Goal: Task Accomplishment & Management: Use online tool/utility

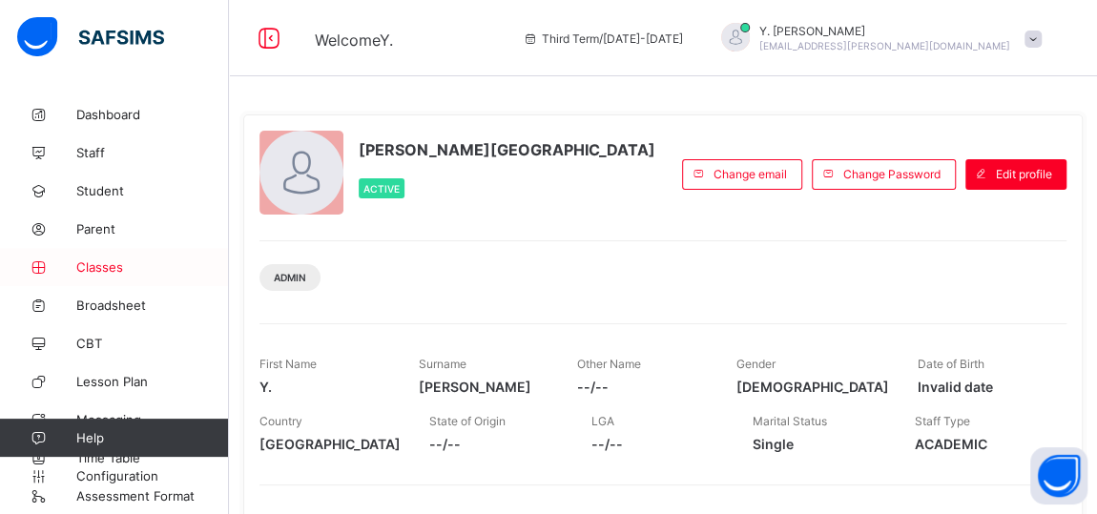
click at [128, 269] on span "Classes" at bounding box center [152, 266] width 153 height 15
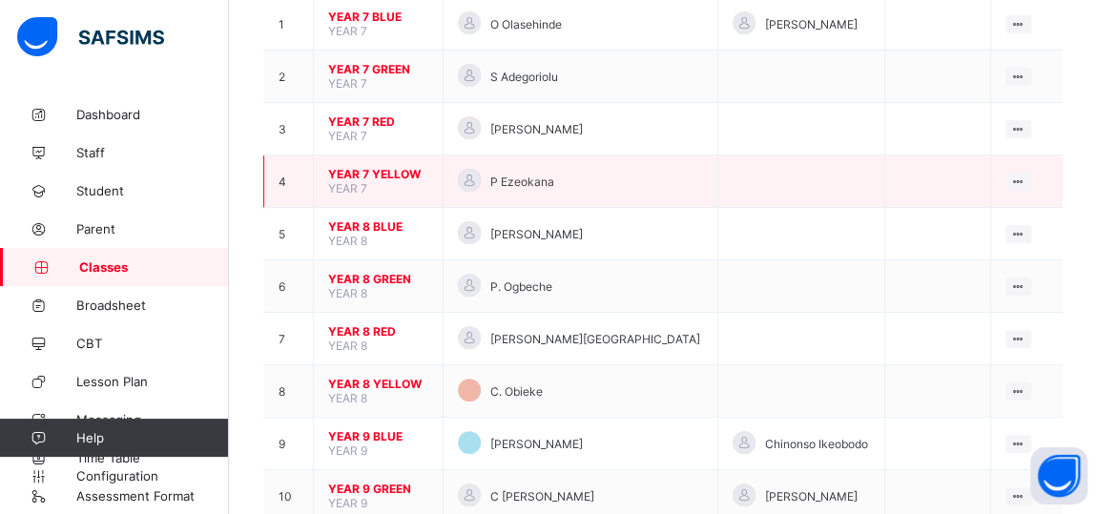
scroll to position [228, 0]
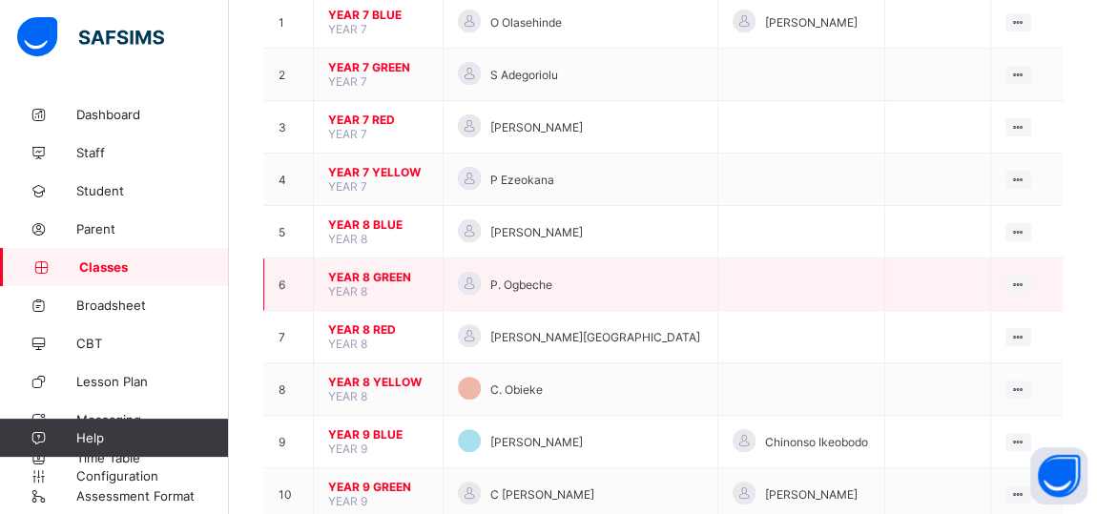
click at [333, 270] on span "YEAR 8 GREEN" at bounding box center [378, 277] width 100 height 14
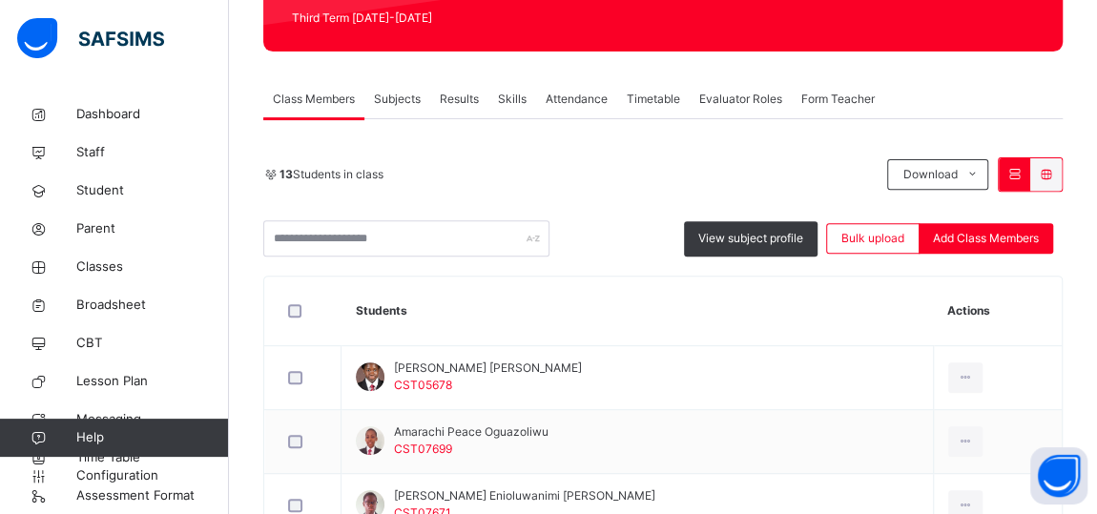
scroll to position [279, 0]
click at [469, 100] on span "Results" at bounding box center [459, 99] width 39 height 17
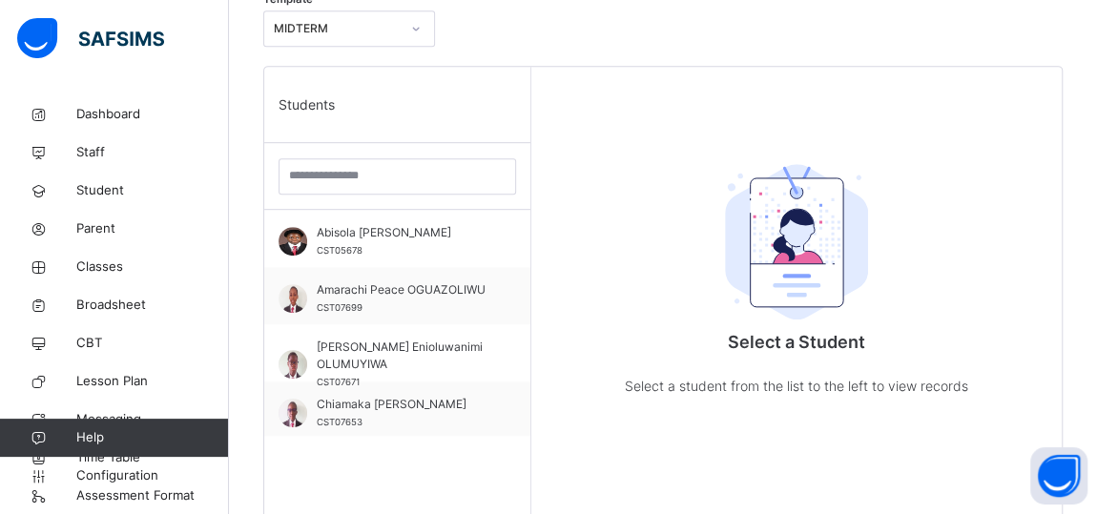
scroll to position [495, 0]
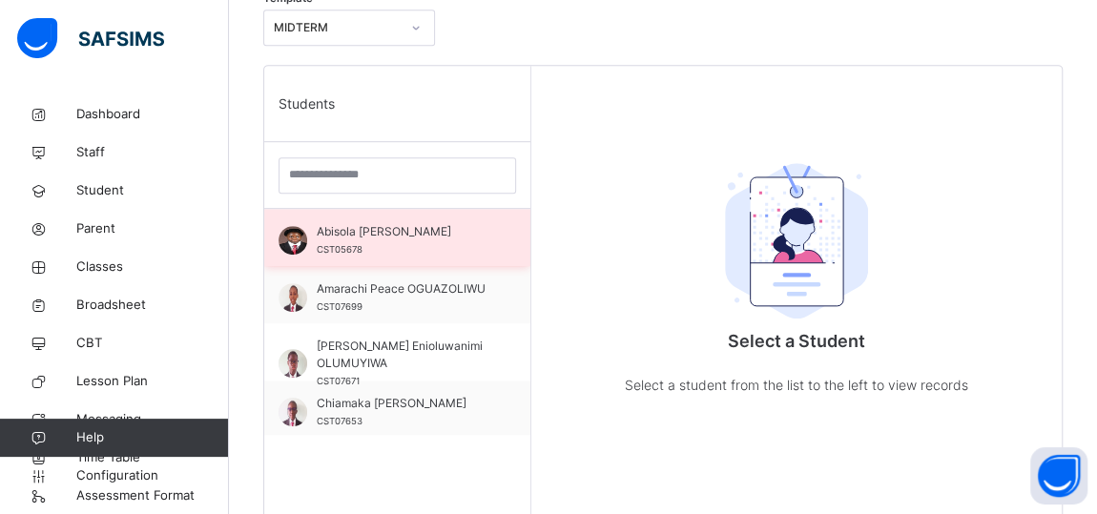
click at [394, 245] on div "Abisola [PERSON_NAME] CST05678" at bounding box center [402, 240] width 171 height 34
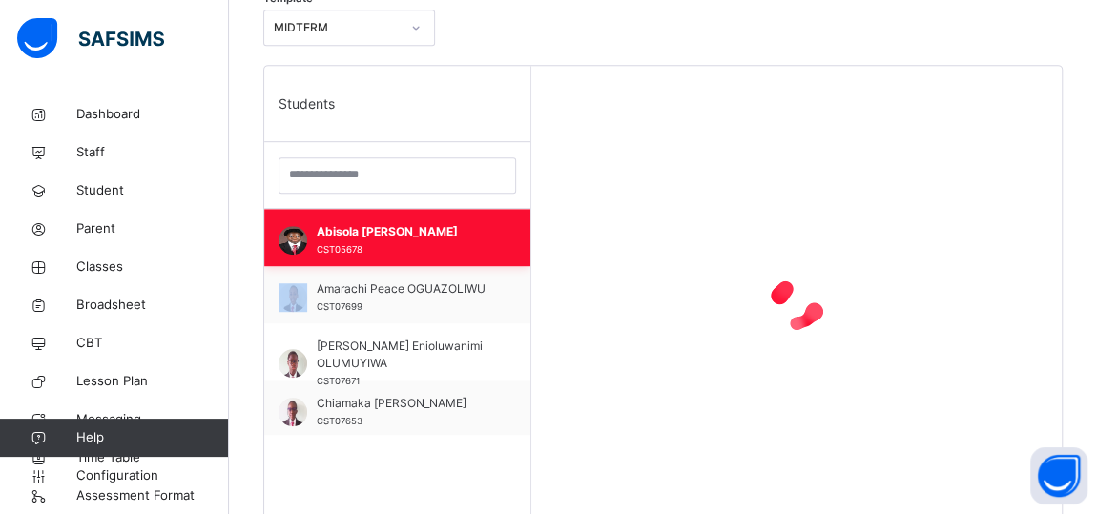
click at [394, 245] on div "Abisola [PERSON_NAME] CST05678" at bounding box center [402, 240] width 171 height 34
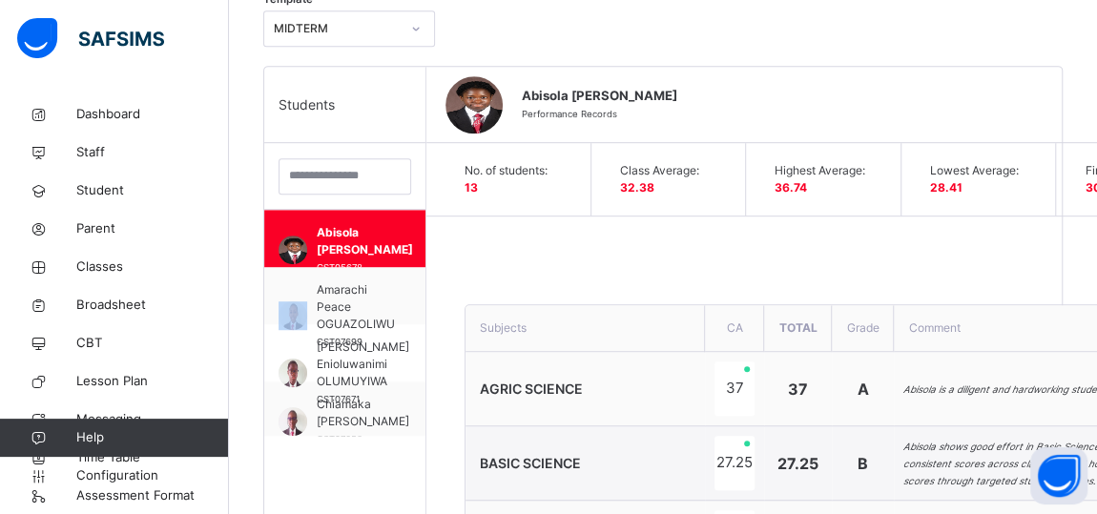
scroll to position [486, 0]
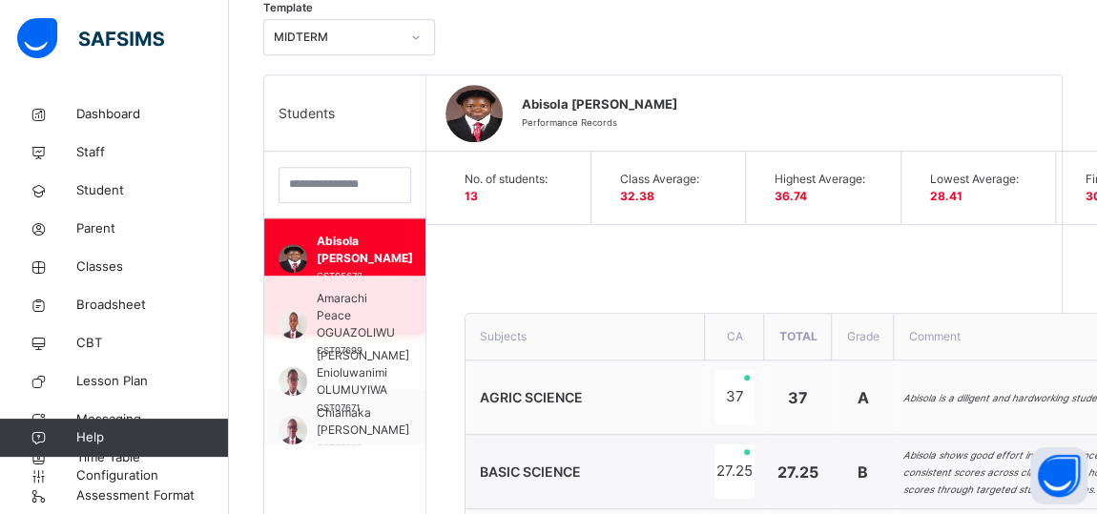
click at [333, 313] on span "Amarachi Peace OGUAZOLIWU" at bounding box center [356, 316] width 78 height 52
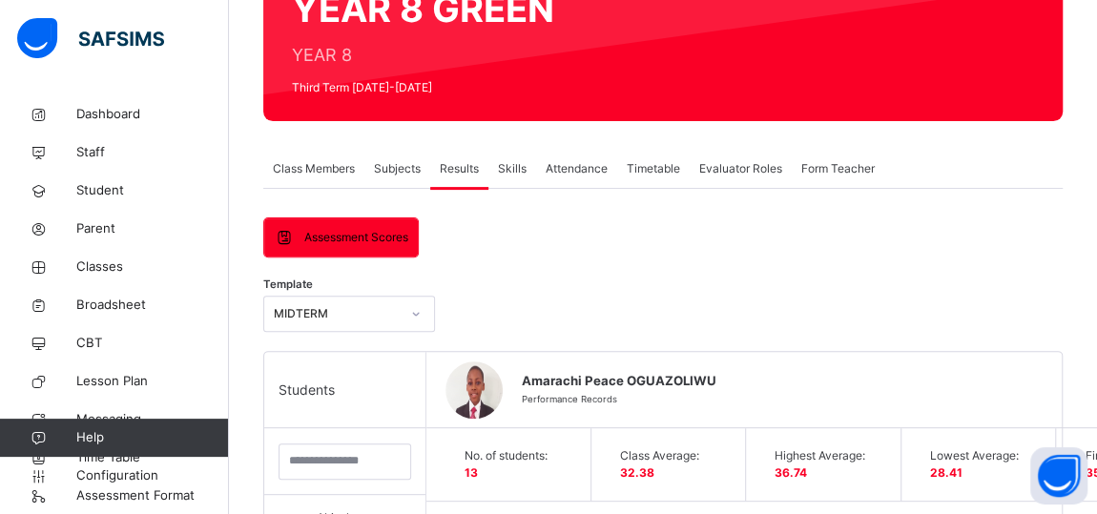
scroll to position [200, 0]
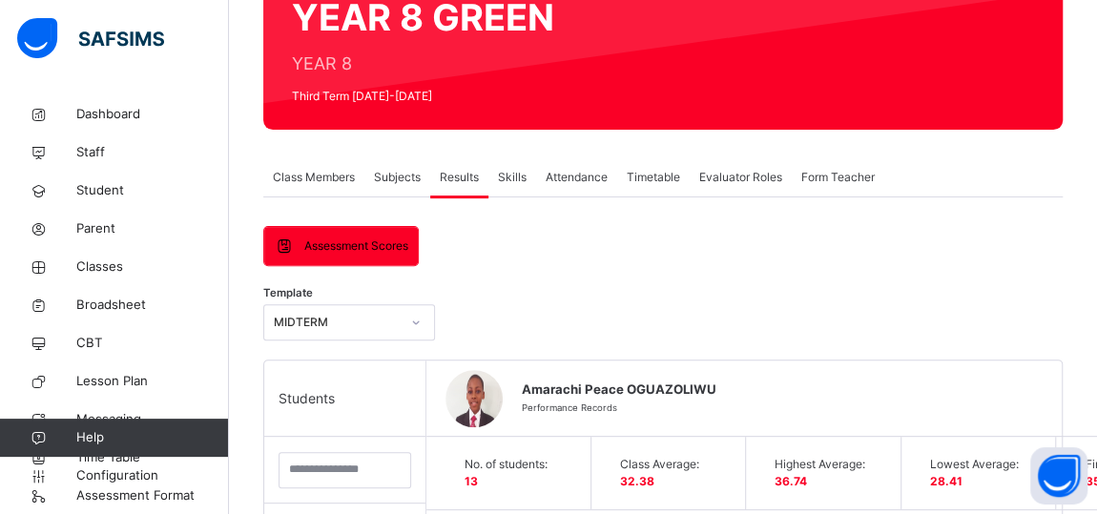
click at [387, 173] on span "Subjects" at bounding box center [397, 177] width 47 height 17
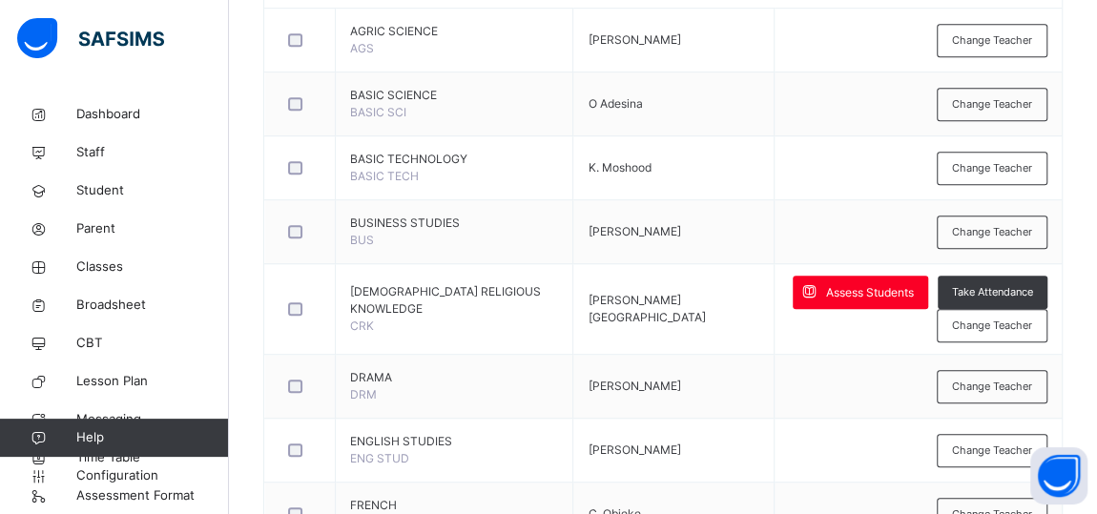
scroll to position [539, 0]
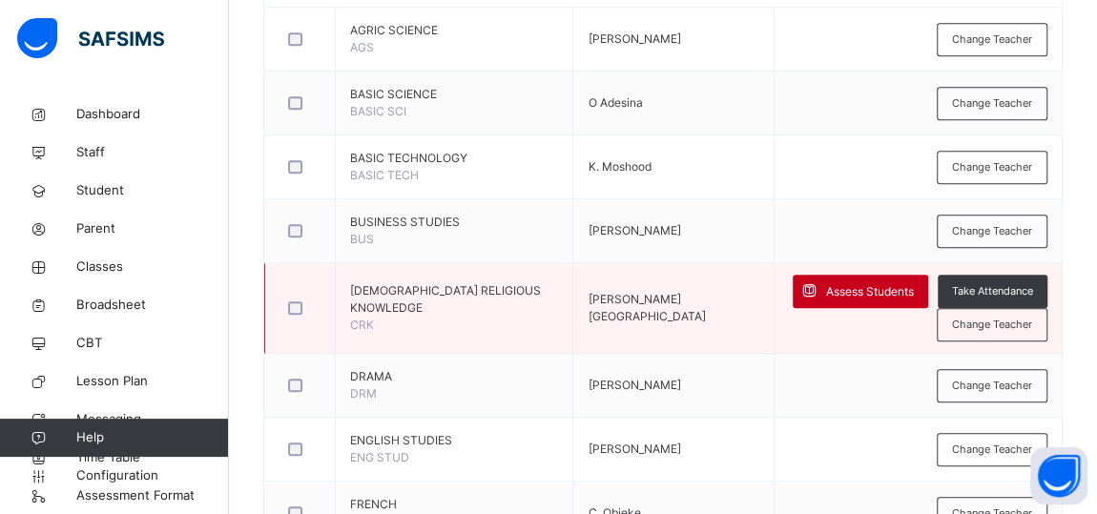
click at [865, 295] on span "Assess Students" at bounding box center [870, 291] width 88 height 17
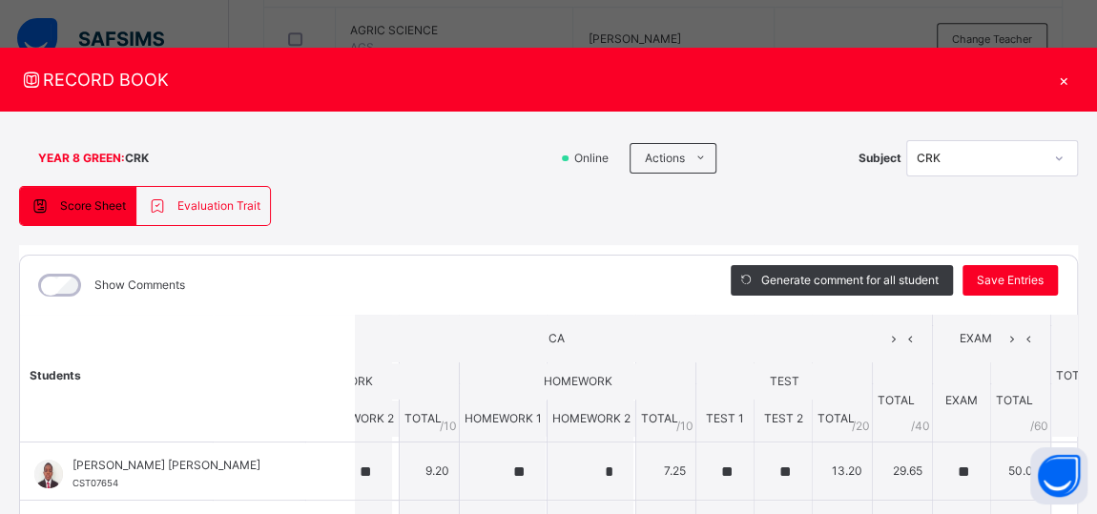
scroll to position [352, 142]
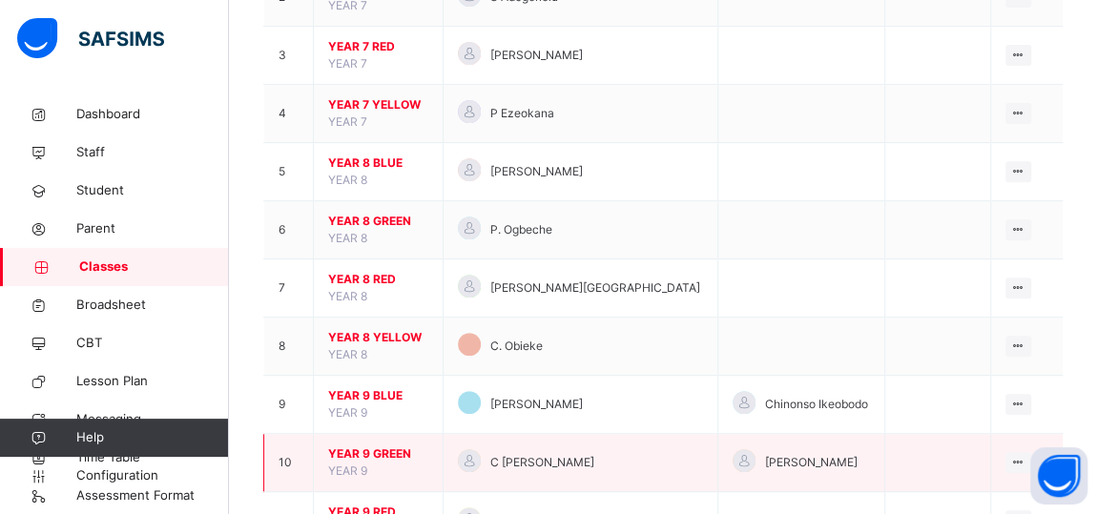
scroll to position [313, 0]
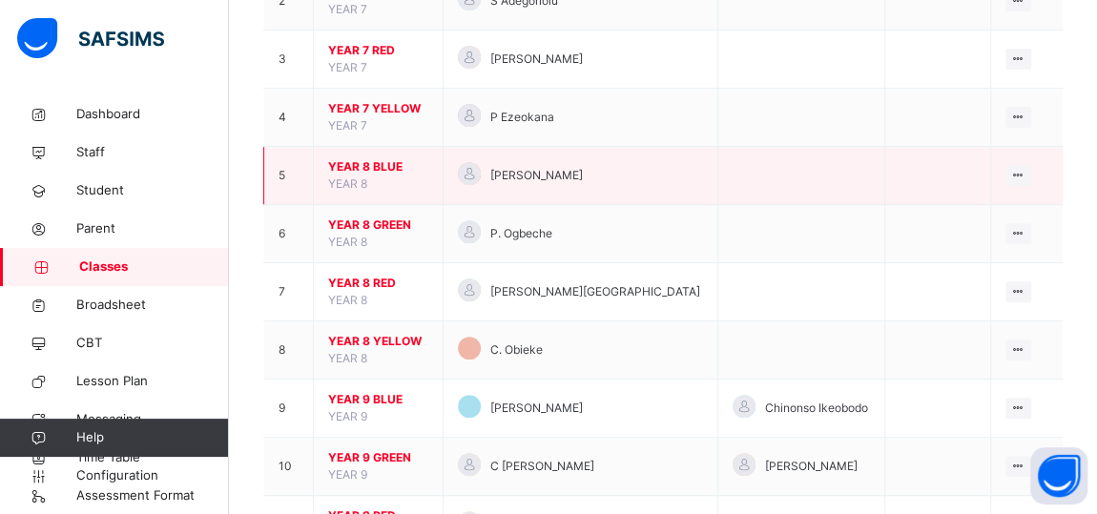
click at [384, 167] on span "YEAR 8 BLUE" at bounding box center [378, 166] width 100 height 17
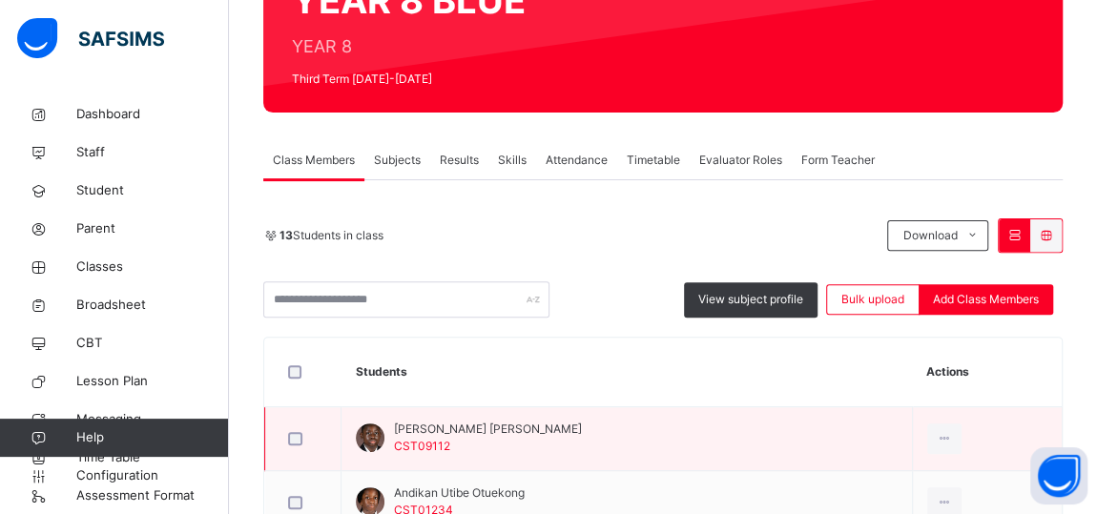
scroll to position [214, 0]
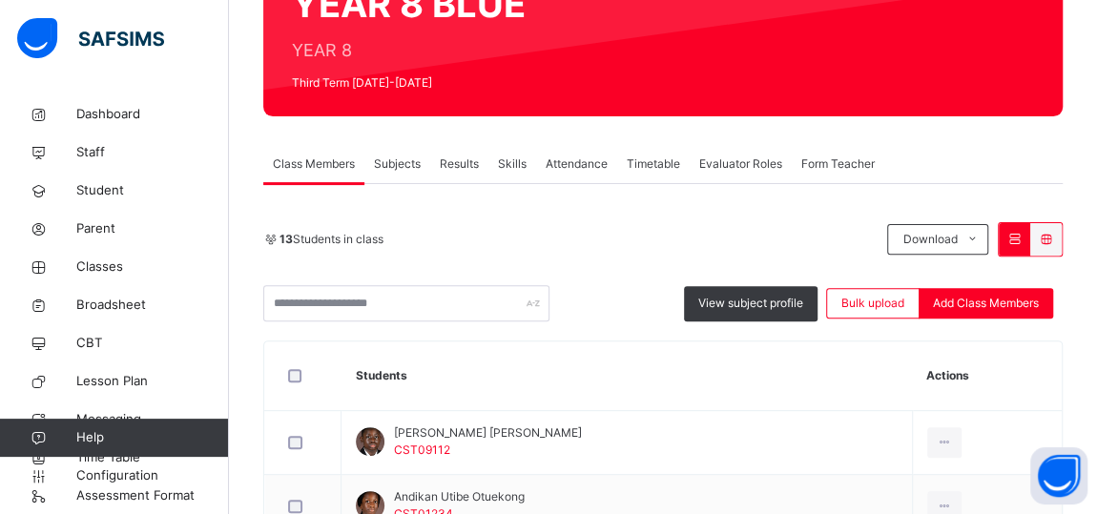
click at [391, 162] on span "Subjects" at bounding box center [397, 164] width 47 height 17
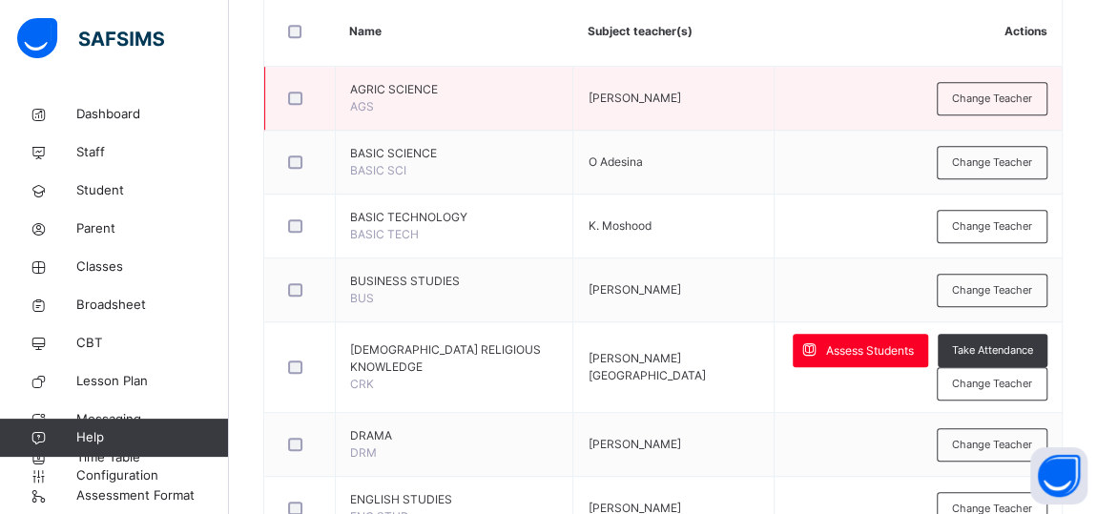
scroll to position [482, 0]
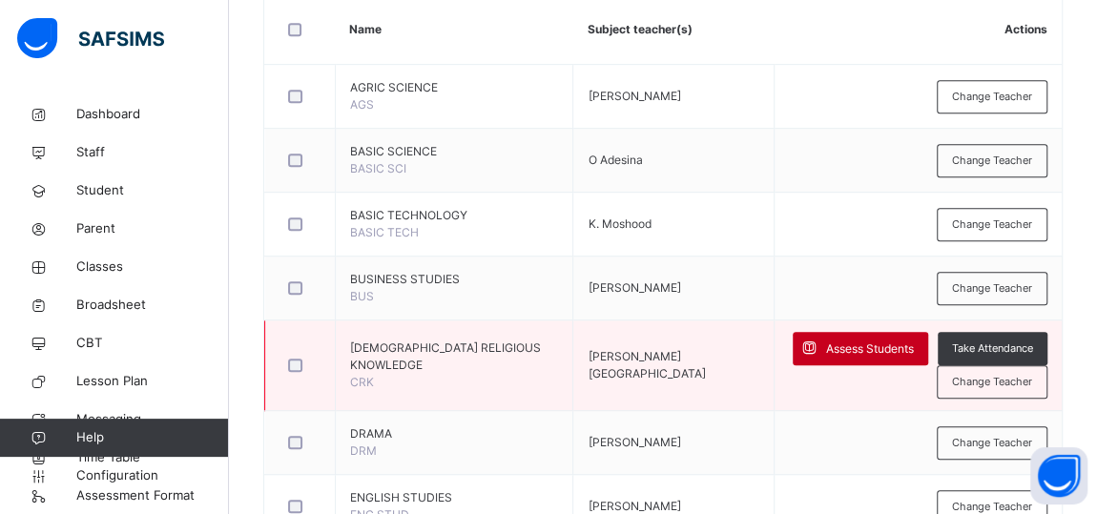
click at [914, 348] on span "Assess Students" at bounding box center [870, 349] width 88 height 17
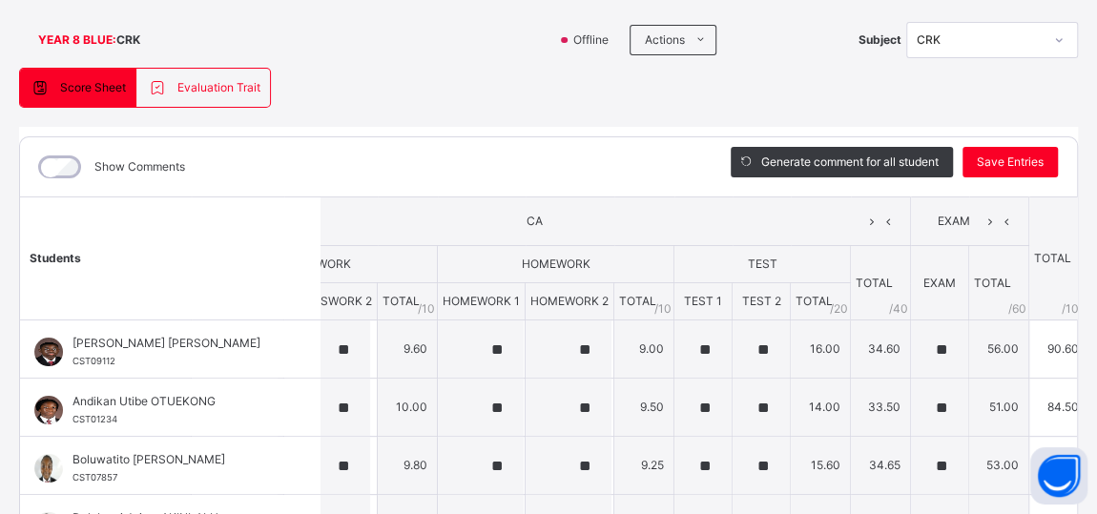
scroll to position [18, 18]
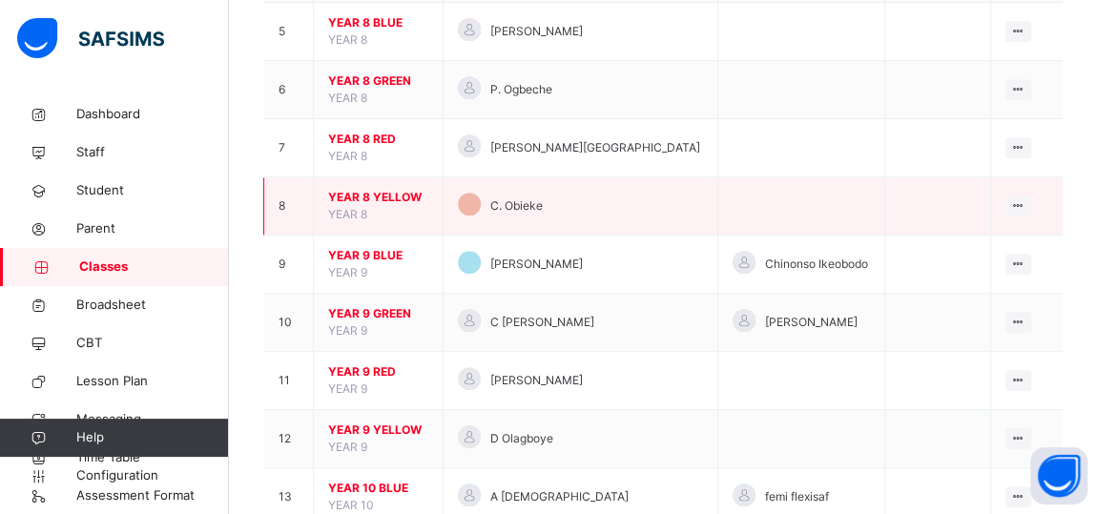
scroll to position [456, 0]
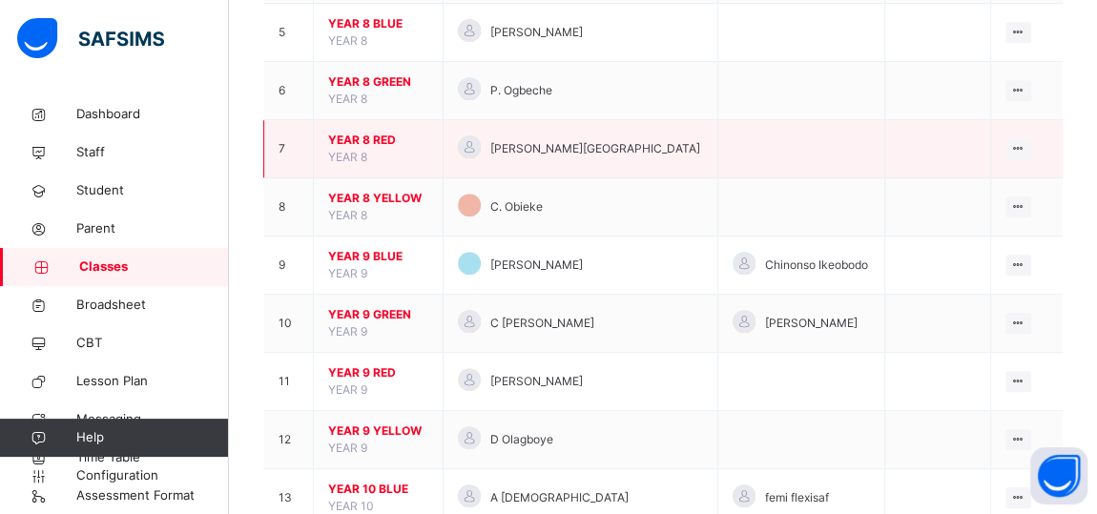
click at [362, 140] on span "YEAR 8 RED" at bounding box center [378, 140] width 100 height 17
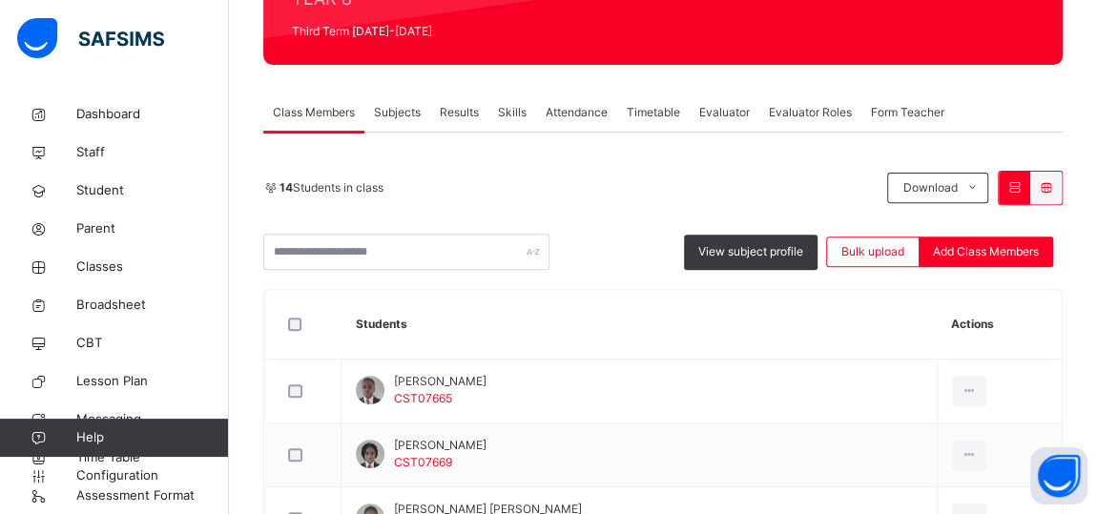
scroll to position [264, 0]
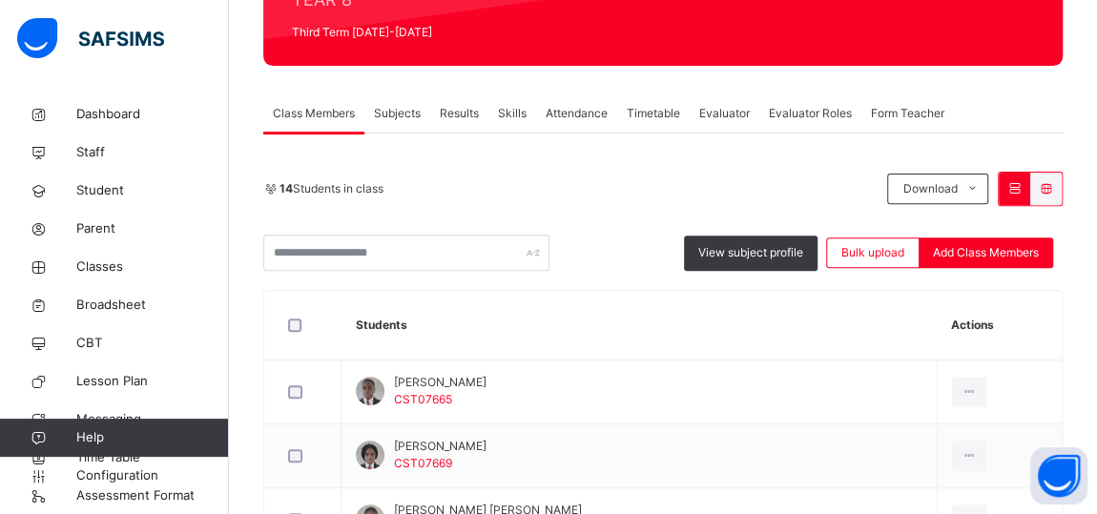
click at [391, 115] on span "Subjects" at bounding box center [397, 113] width 47 height 17
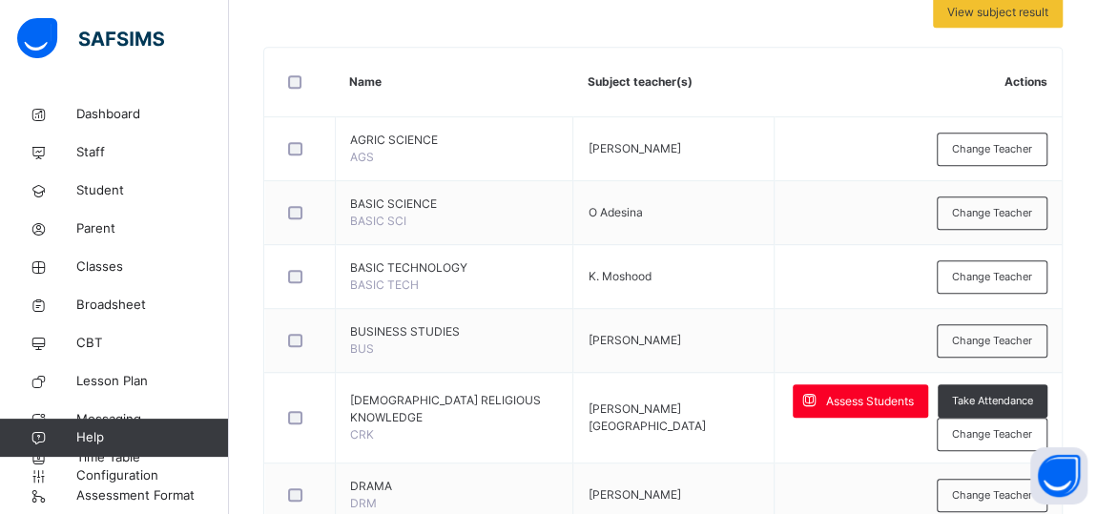
scroll to position [481, 0]
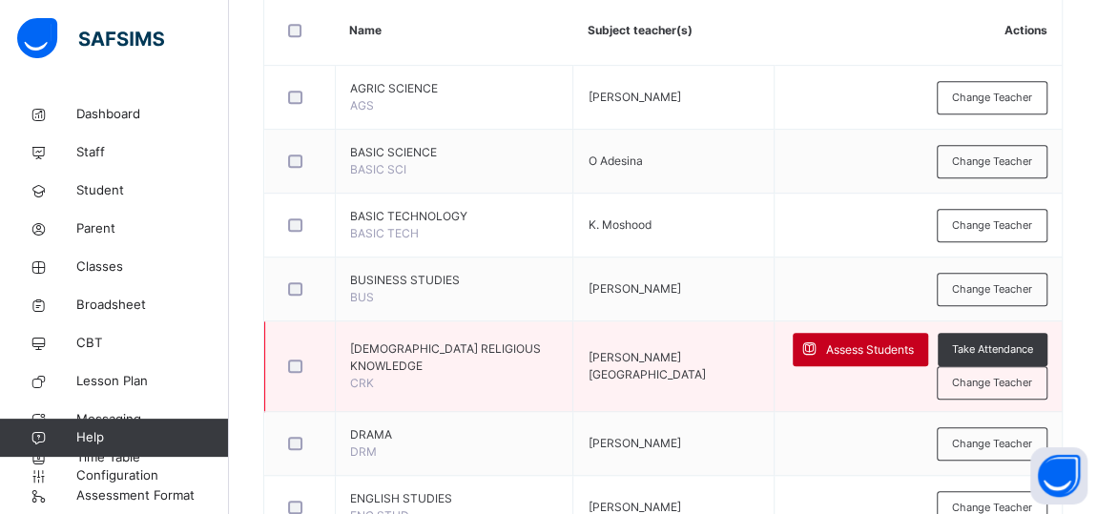
click at [907, 348] on span "Assess Students" at bounding box center [870, 350] width 88 height 17
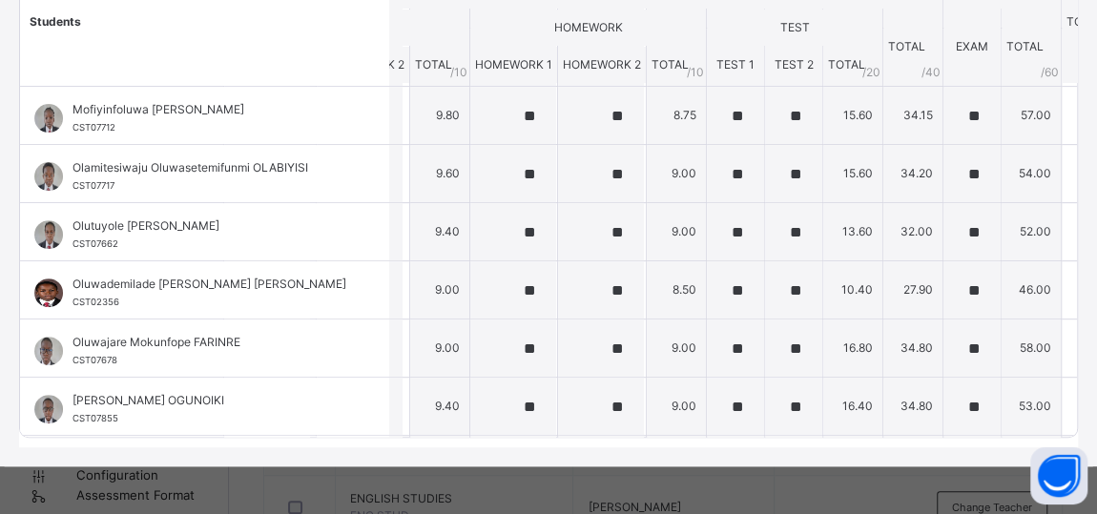
scroll to position [0, 166]
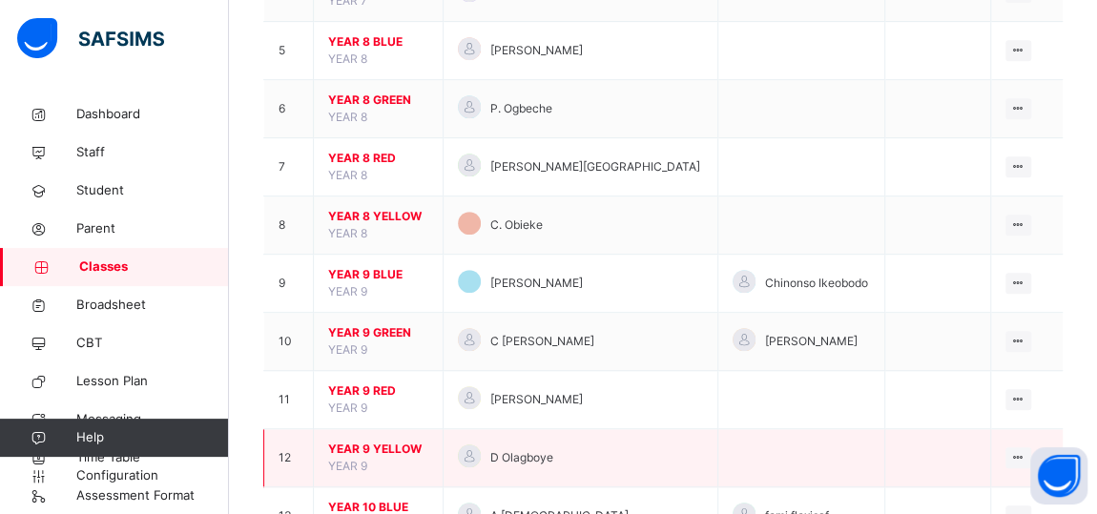
scroll to position [429, 0]
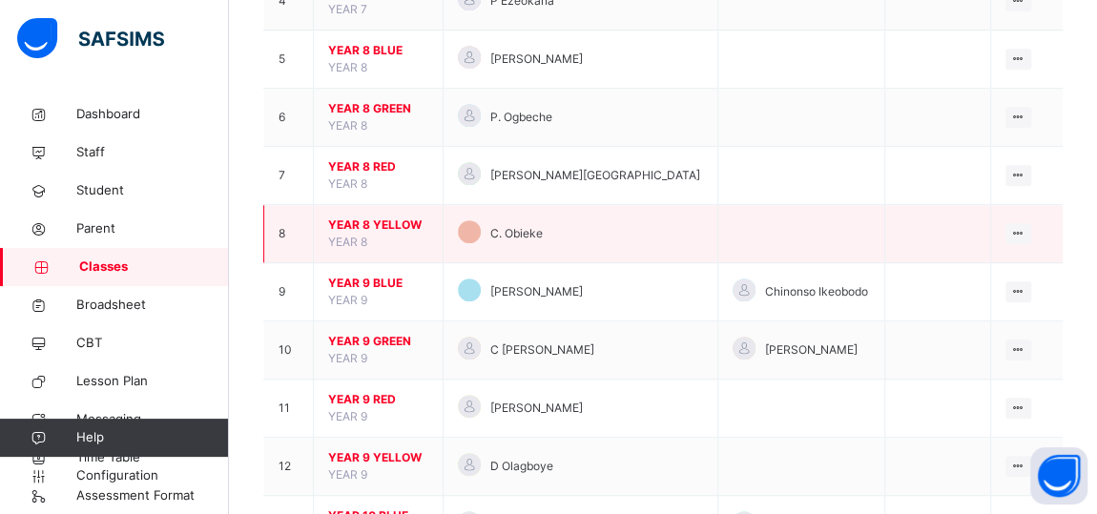
click at [340, 220] on span "YEAR 8 YELLOW" at bounding box center [378, 225] width 100 height 17
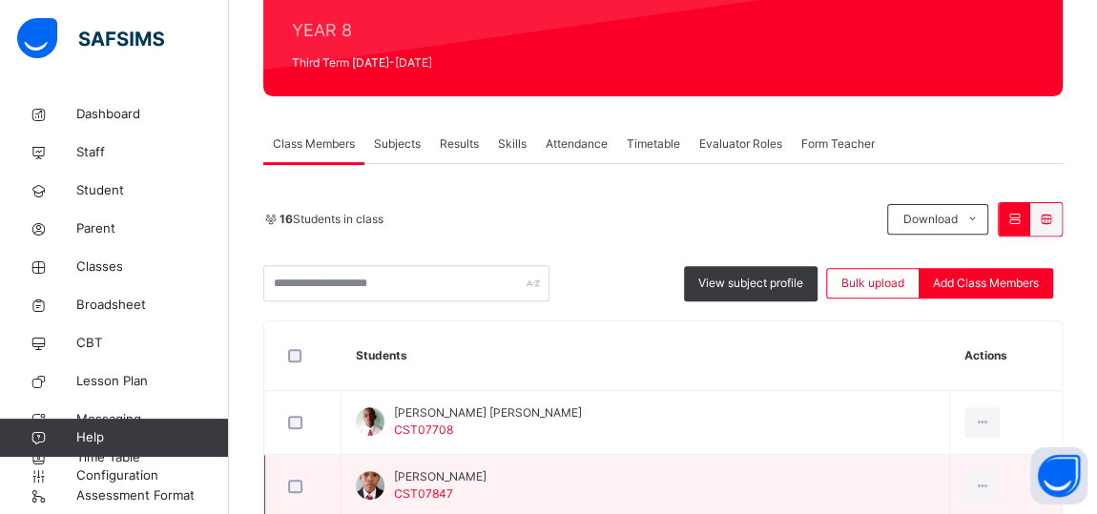
scroll to position [222, 0]
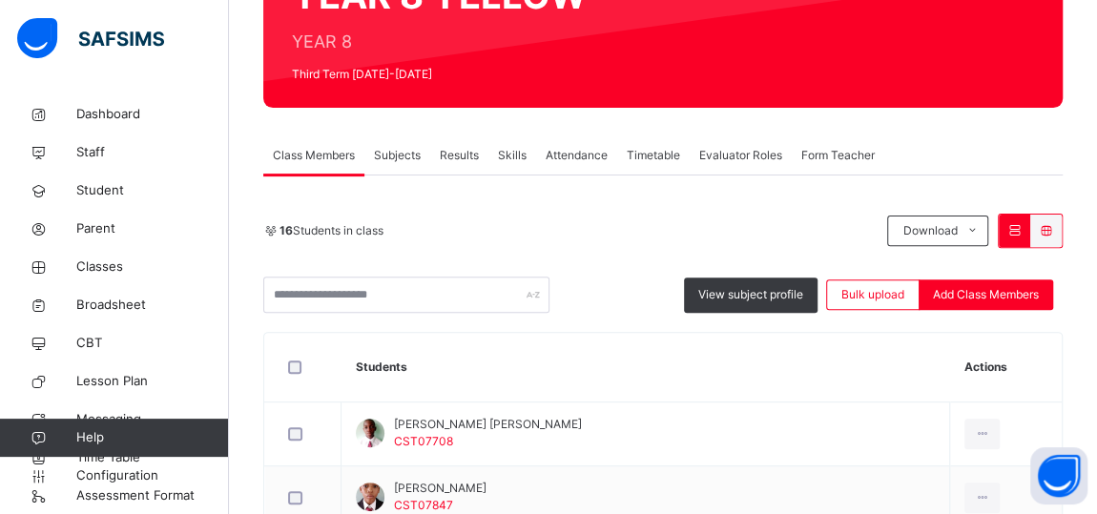
click at [404, 155] on span "Subjects" at bounding box center [397, 155] width 47 height 17
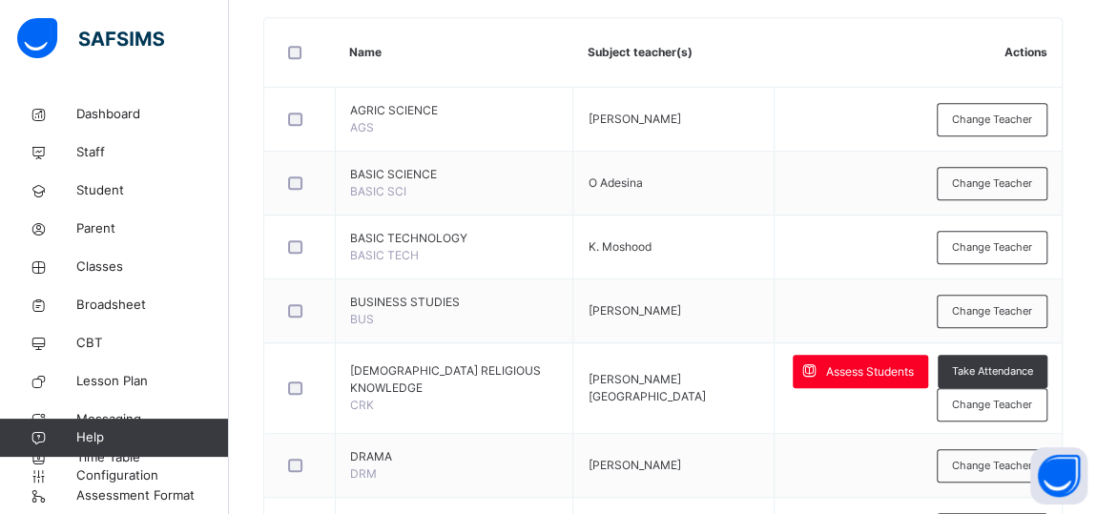
scroll to position [464, 0]
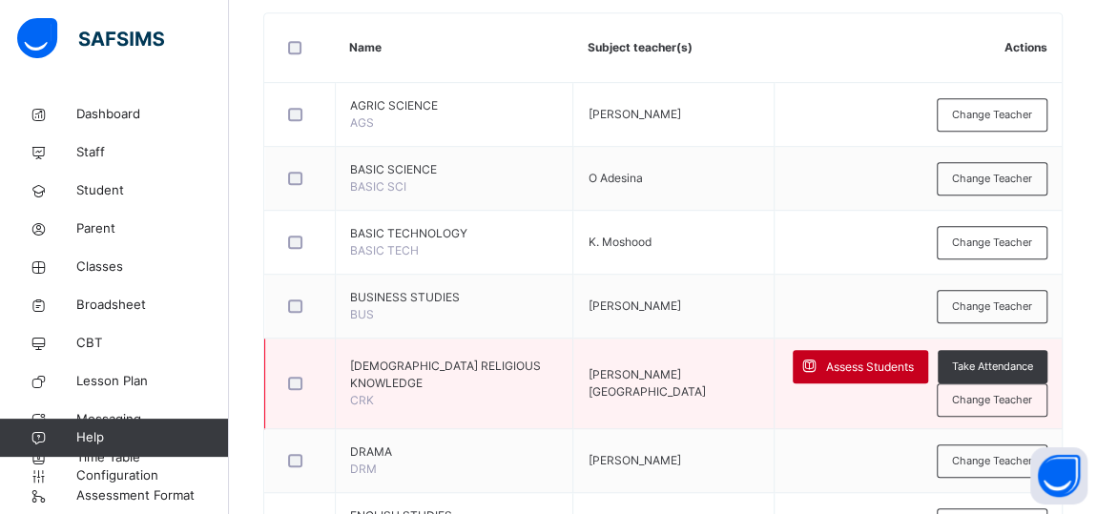
click at [850, 363] on span "Assess Students" at bounding box center [870, 367] width 88 height 17
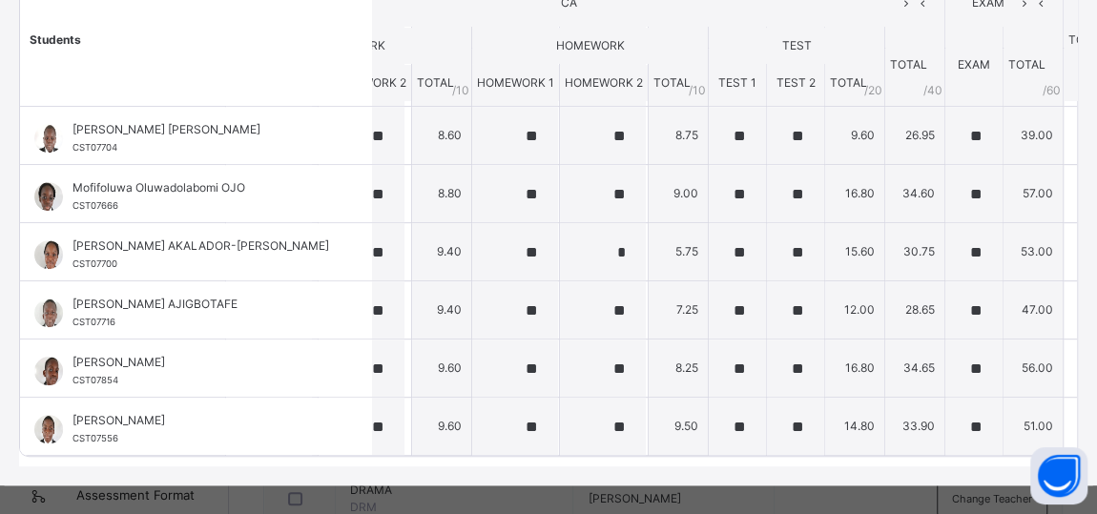
scroll to position [340, 22]
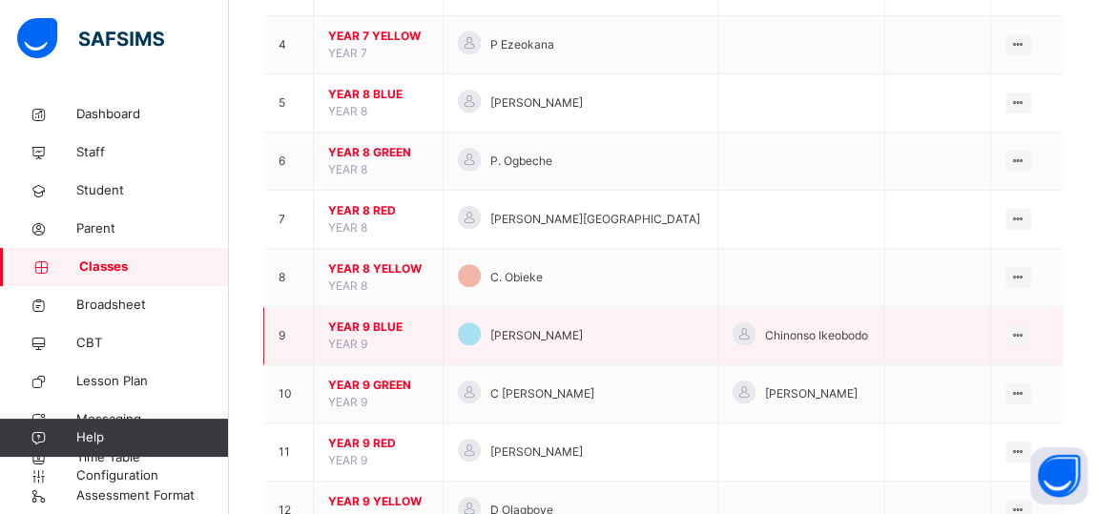
scroll to position [393, 0]
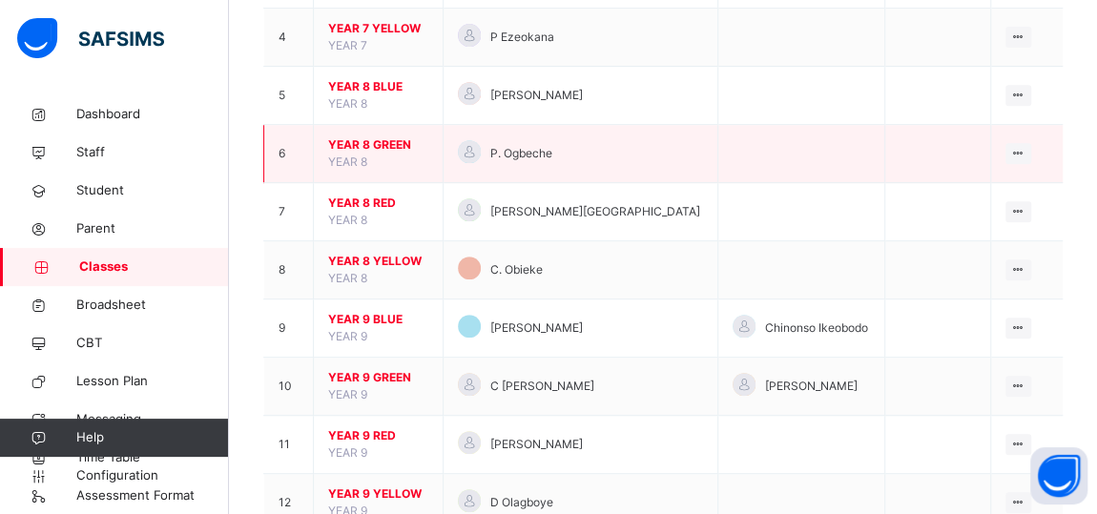
click at [357, 141] on span "YEAR 8 GREEN" at bounding box center [378, 144] width 100 height 17
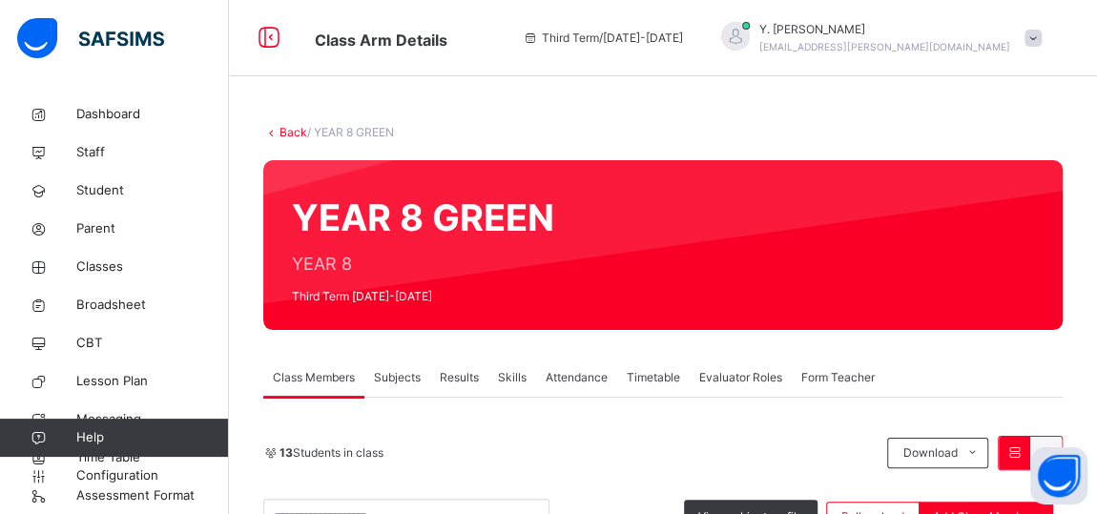
click at [414, 379] on span "Subjects" at bounding box center [397, 377] width 47 height 17
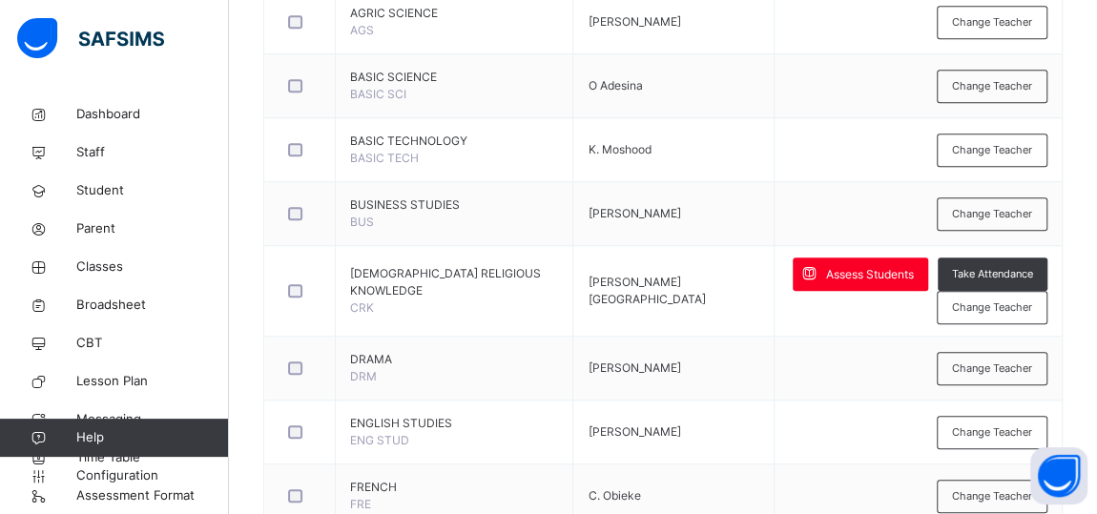
scroll to position [556, 0]
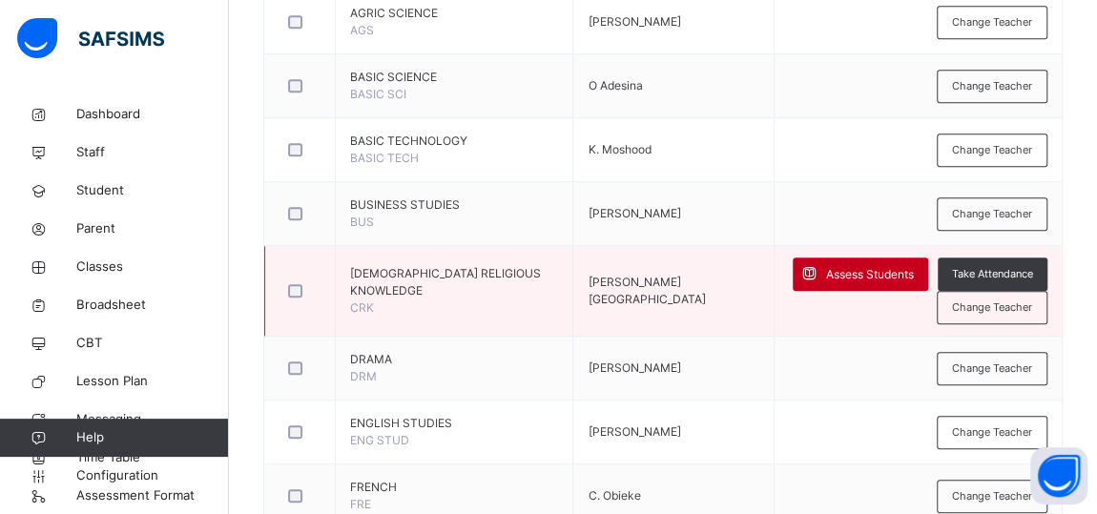
click at [864, 280] on div "Assess Students" at bounding box center [860, 274] width 135 height 33
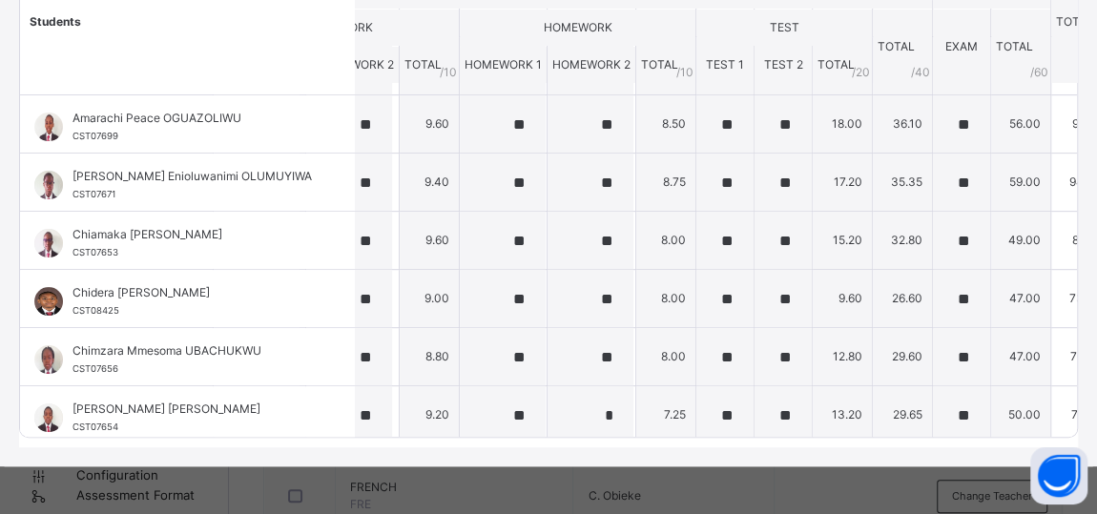
scroll to position [46, 142]
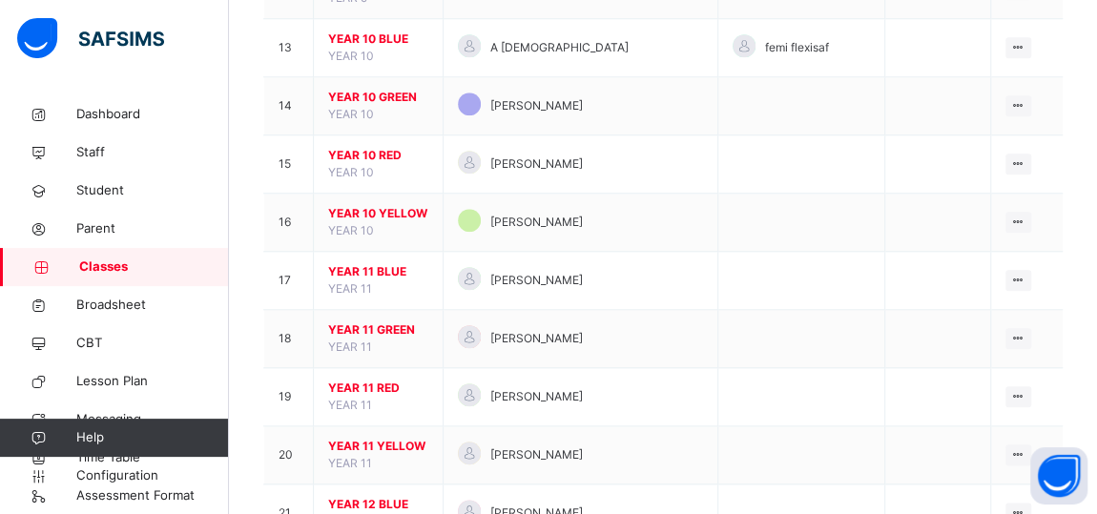
scroll to position [906, 0]
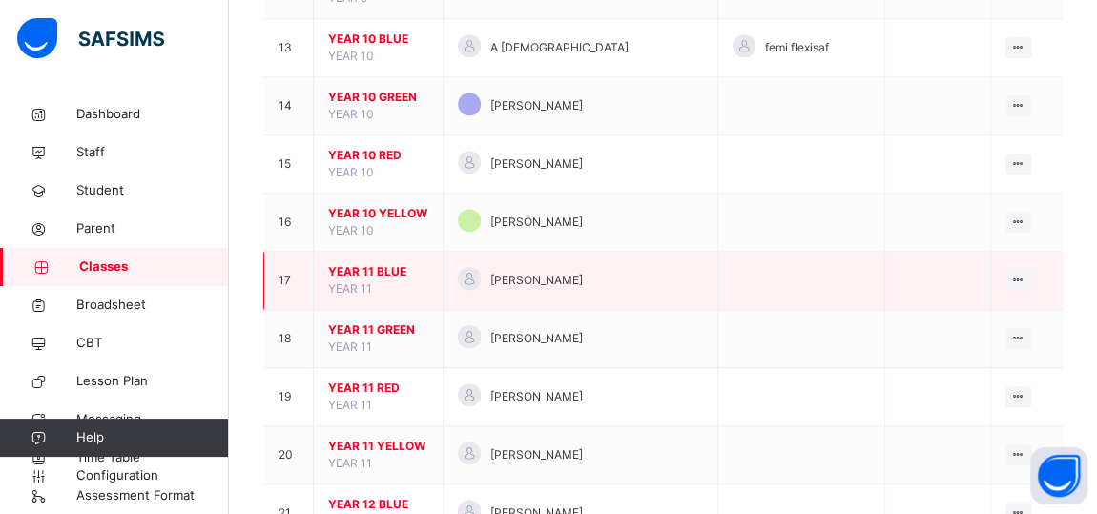
click at [365, 263] on span "YEAR 11 BLUE" at bounding box center [378, 271] width 100 height 17
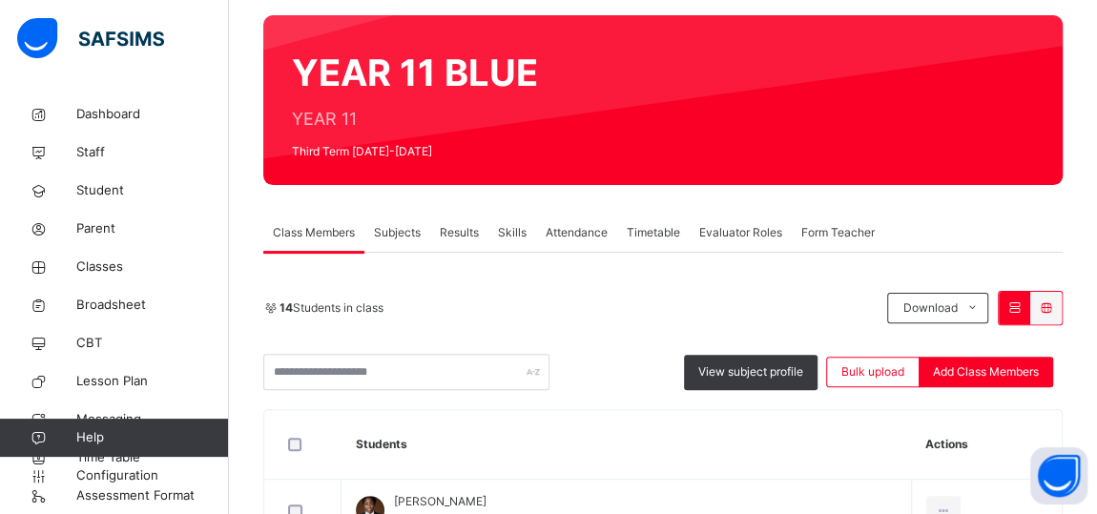
scroll to position [141, 0]
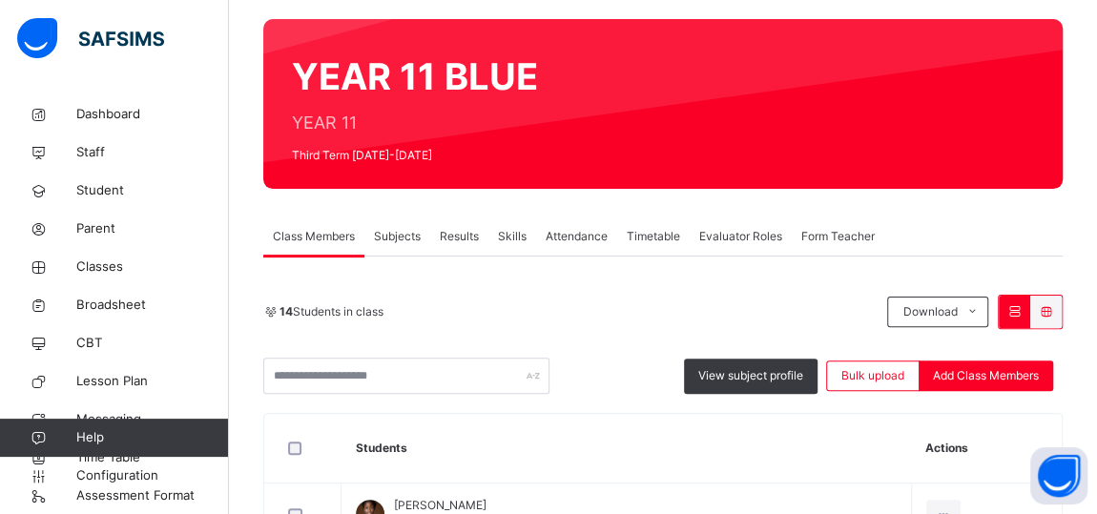
click at [400, 236] on span "Subjects" at bounding box center [397, 236] width 47 height 17
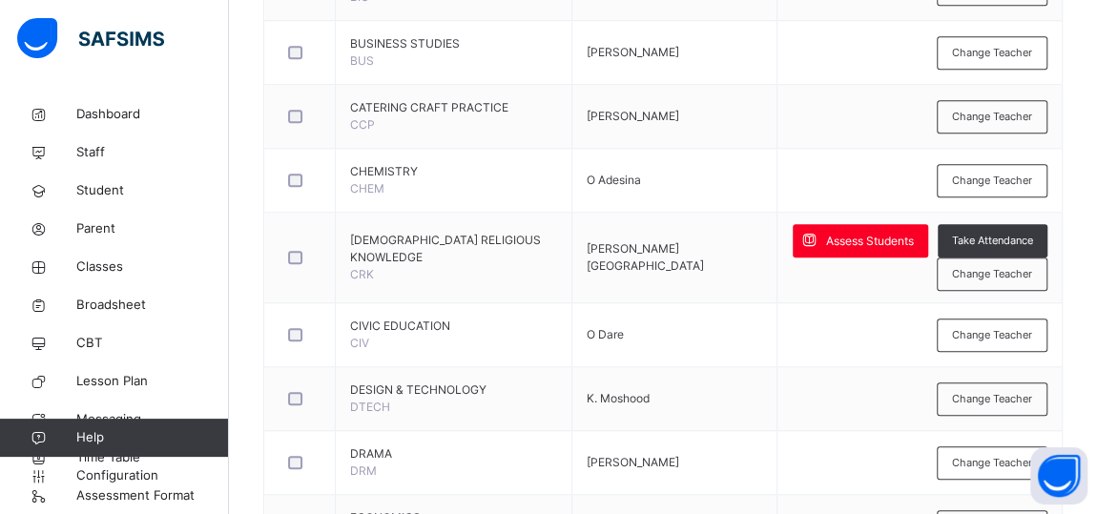
scroll to position [783, 0]
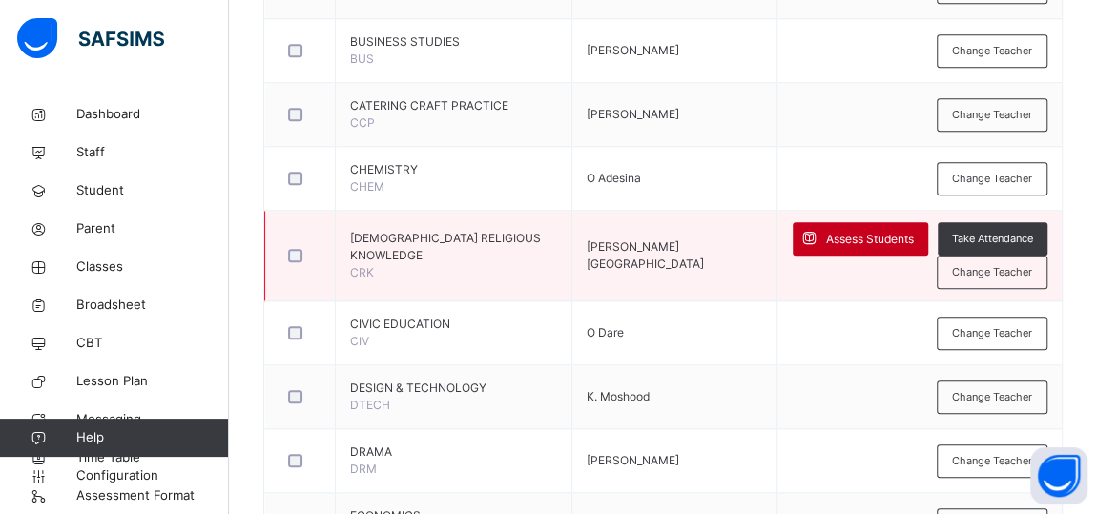
click at [858, 245] on div "Assess Students" at bounding box center [860, 238] width 135 height 33
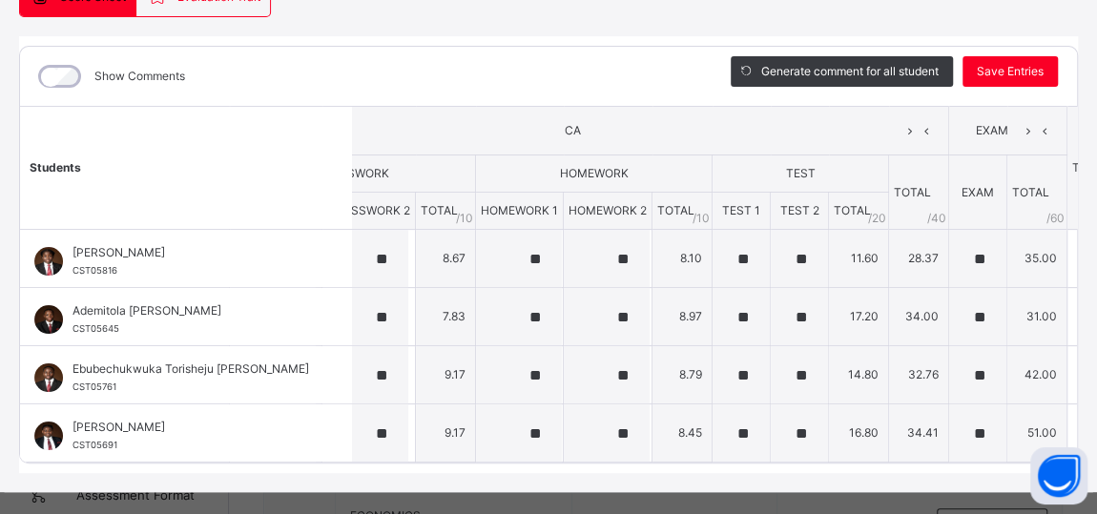
scroll to position [209, 22]
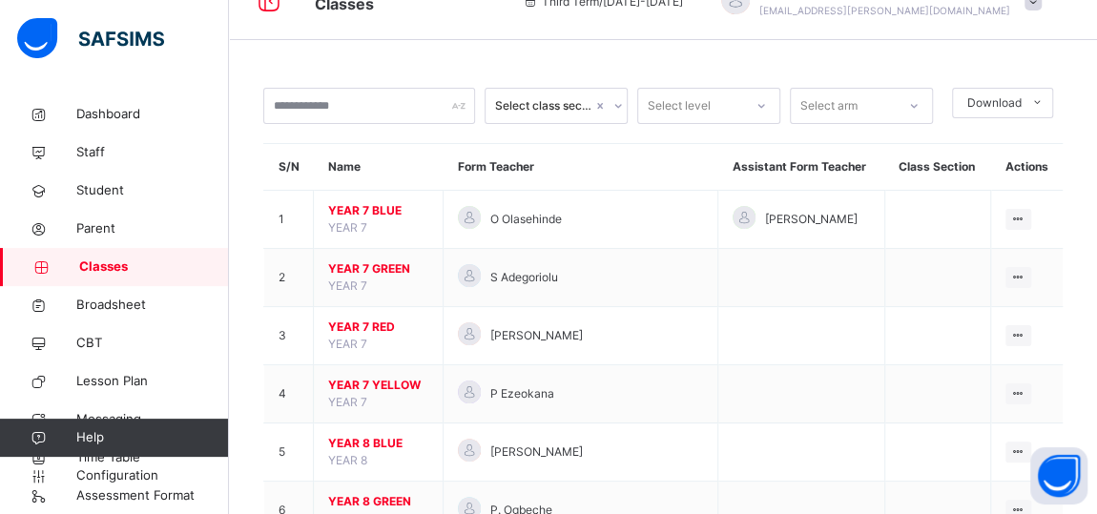
scroll to position [783, 0]
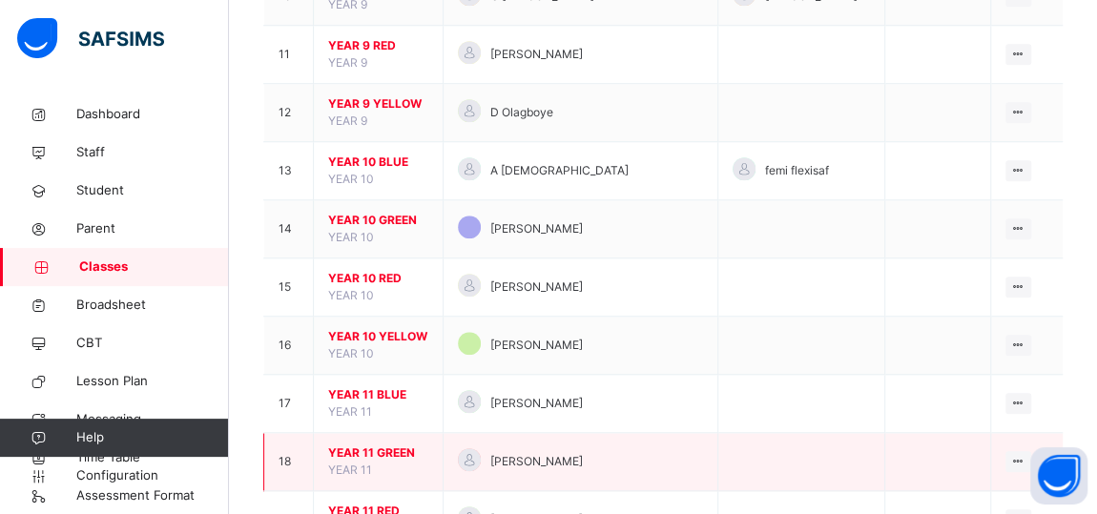
click at [353, 445] on span "YEAR 11 GREEN" at bounding box center [378, 453] width 100 height 17
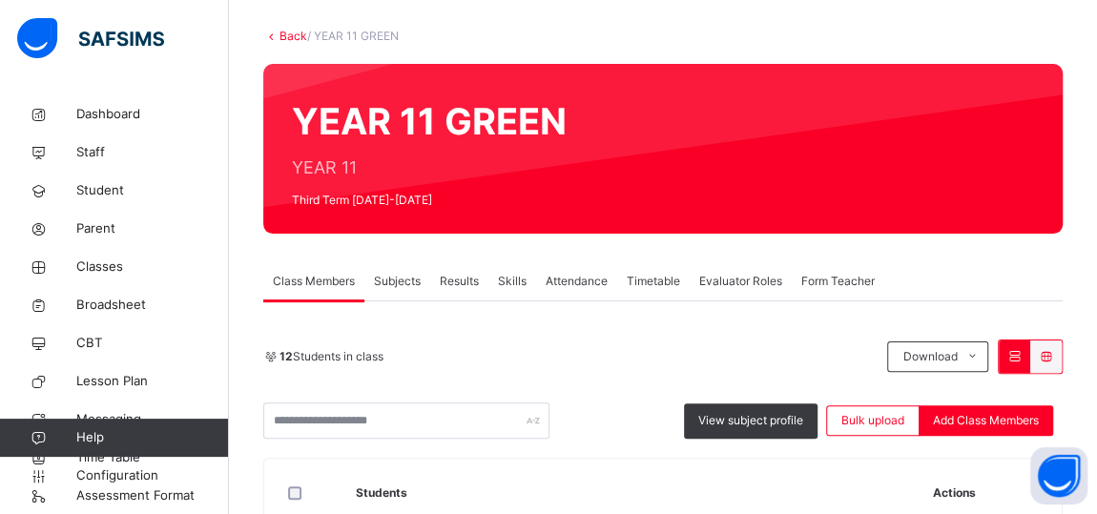
scroll to position [96, 0]
click at [402, 280] on span "Subjects" at bounding box center [397, 281] width 47 height 17
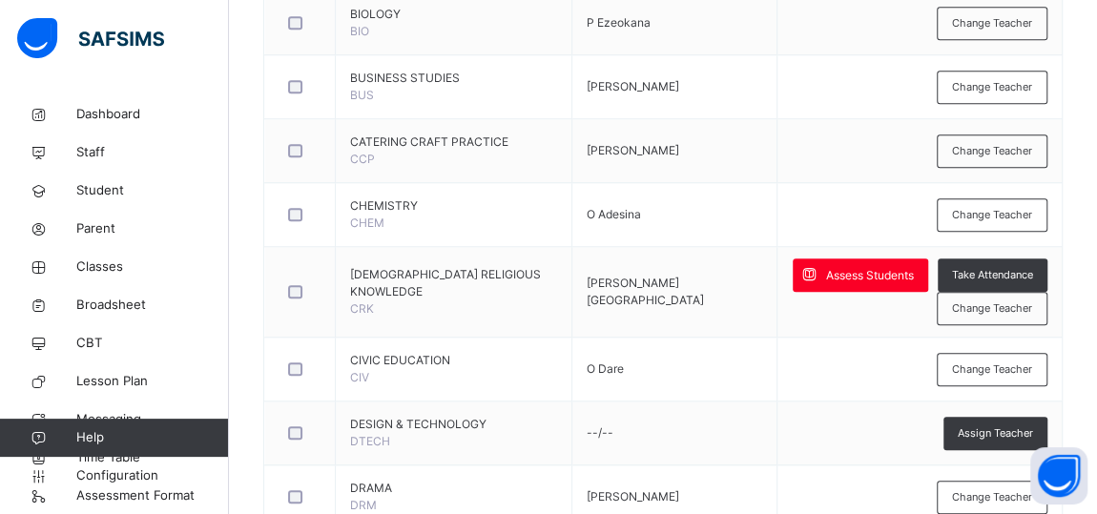
scroll to position [748, 0]
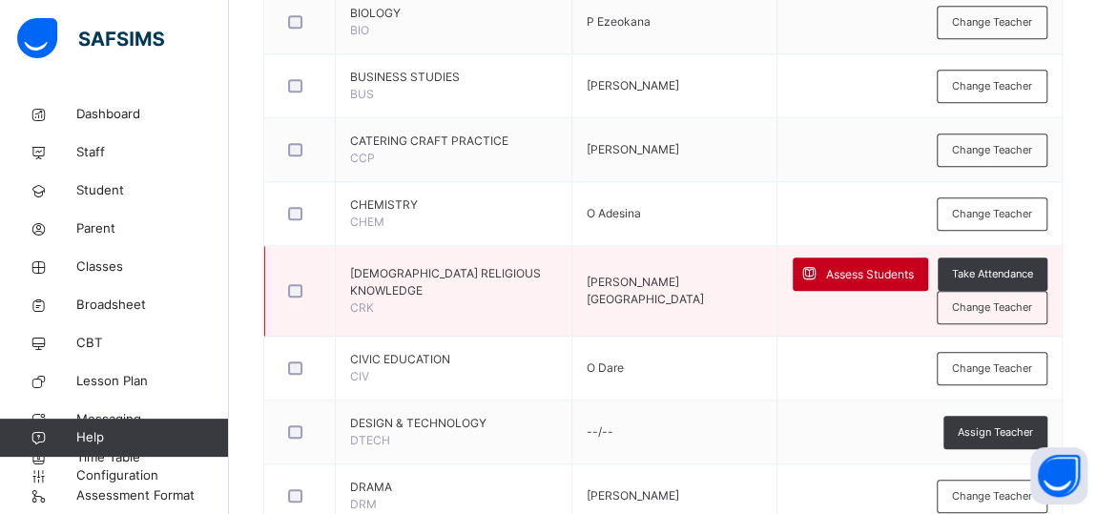
click at [855, 273] on span "Assess Students" at bounding box center [870, 274] width 88 height 17
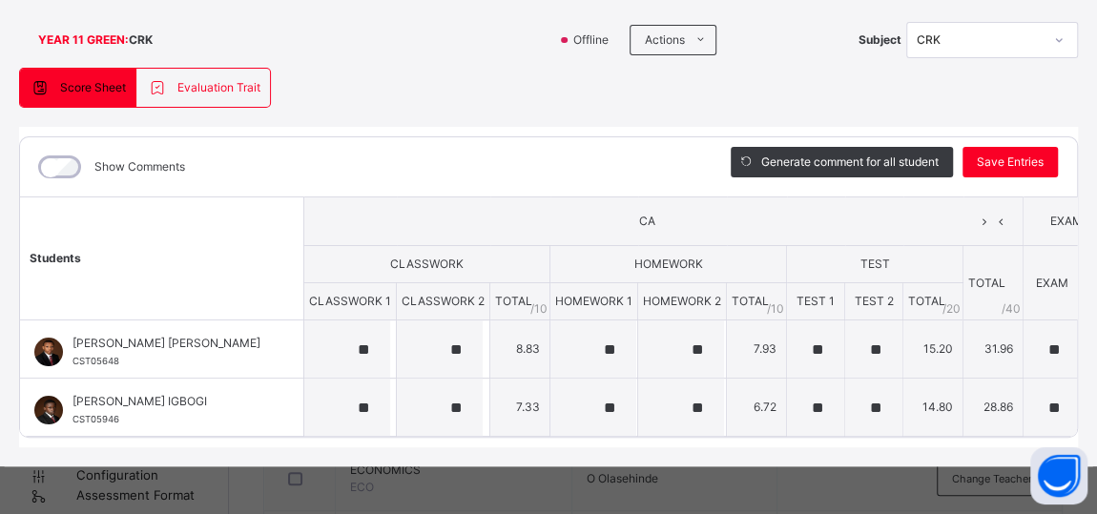
scroll to position [0, 70]
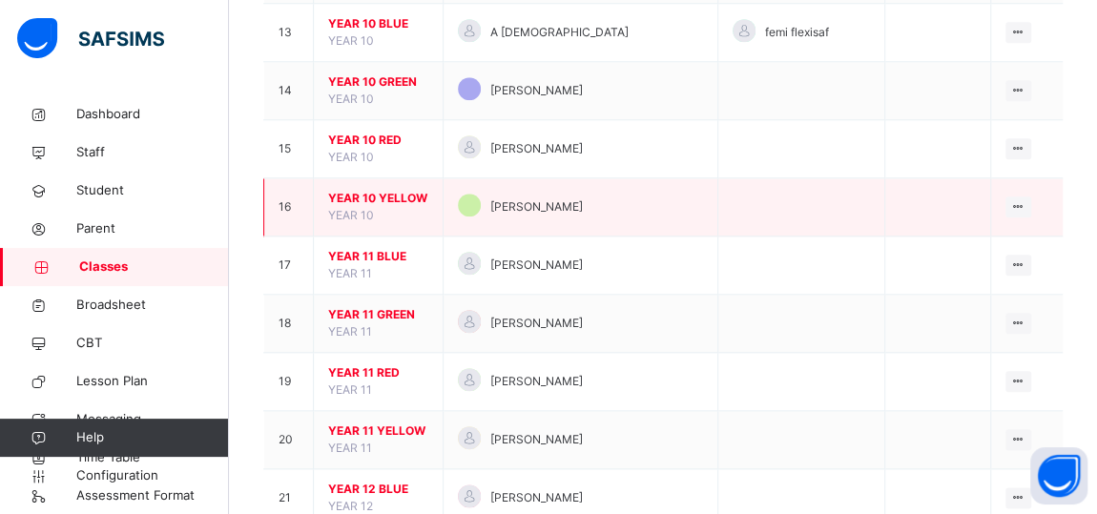
scroll to position [924, 0]
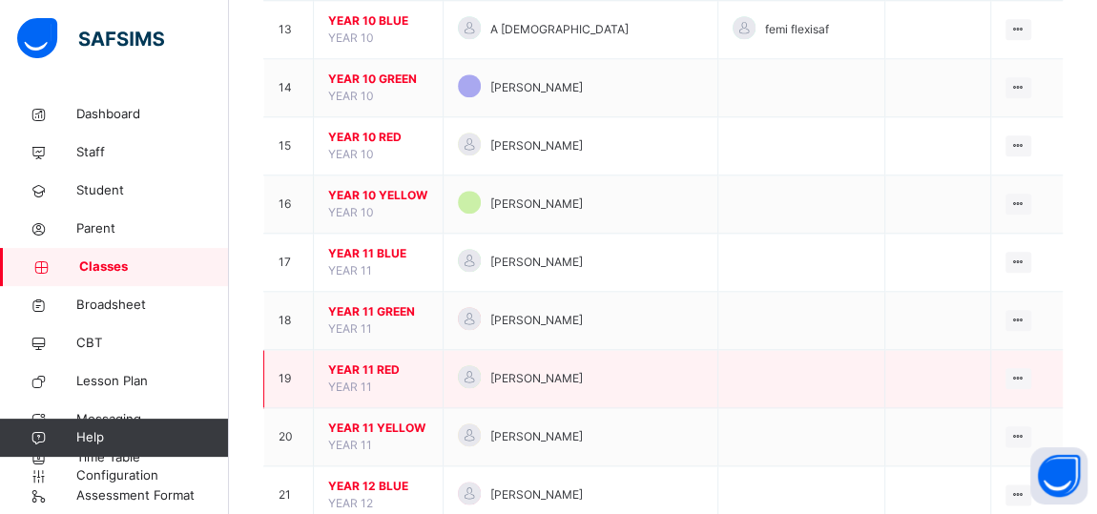
click at [378, 363] on span "YEAR 11 RED" at bounding box center [378, 370] width 100 height 17
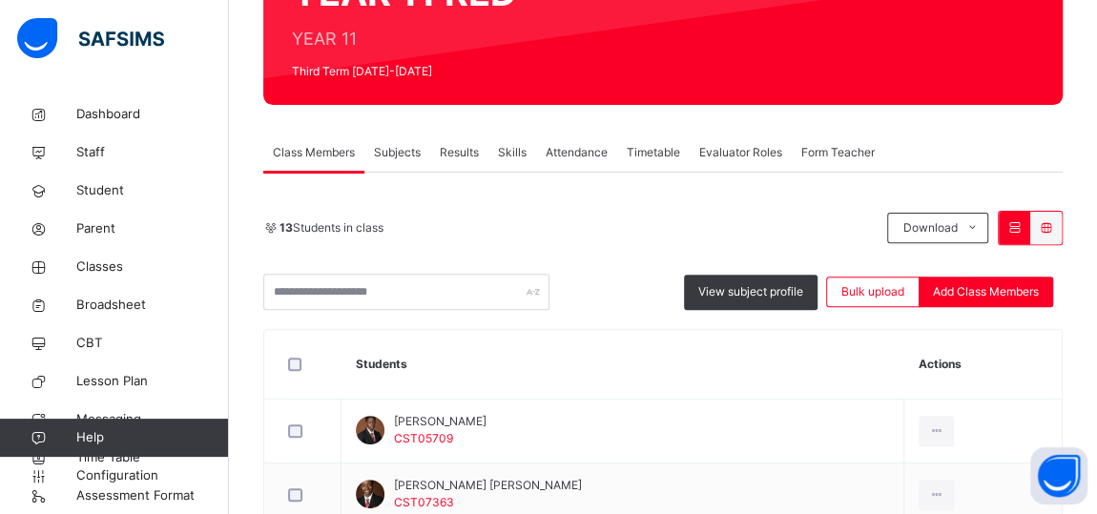
scroll to position [218, 0]
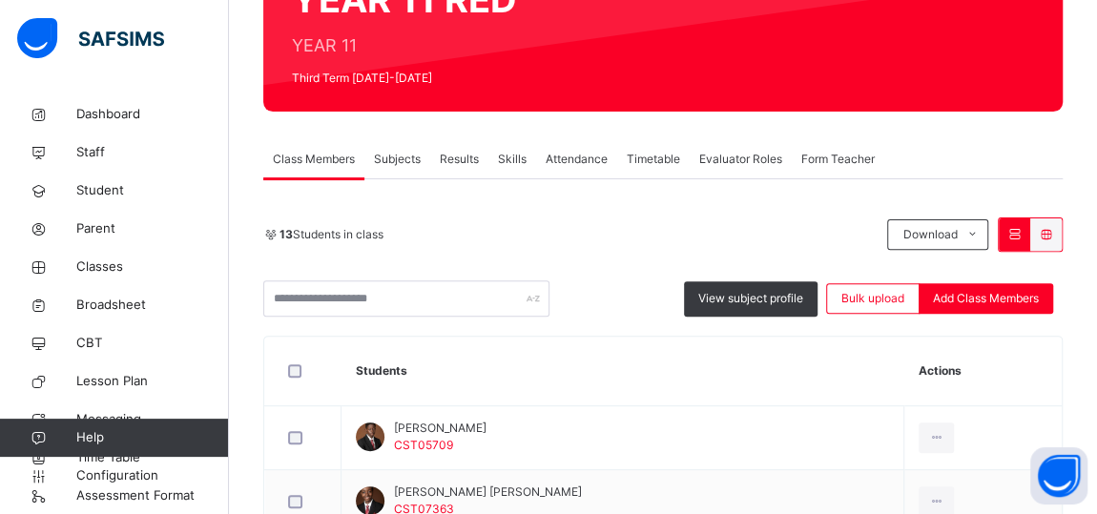
click at [402, 163] on span "Subjects" at bounding box center [397, 159] width 47 height 17
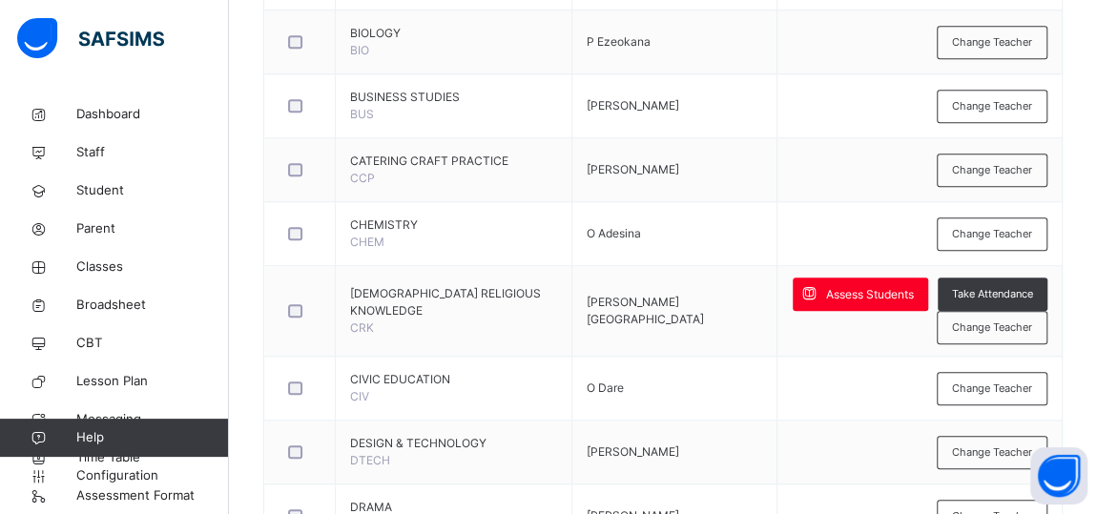
scroll to position [733, 0]
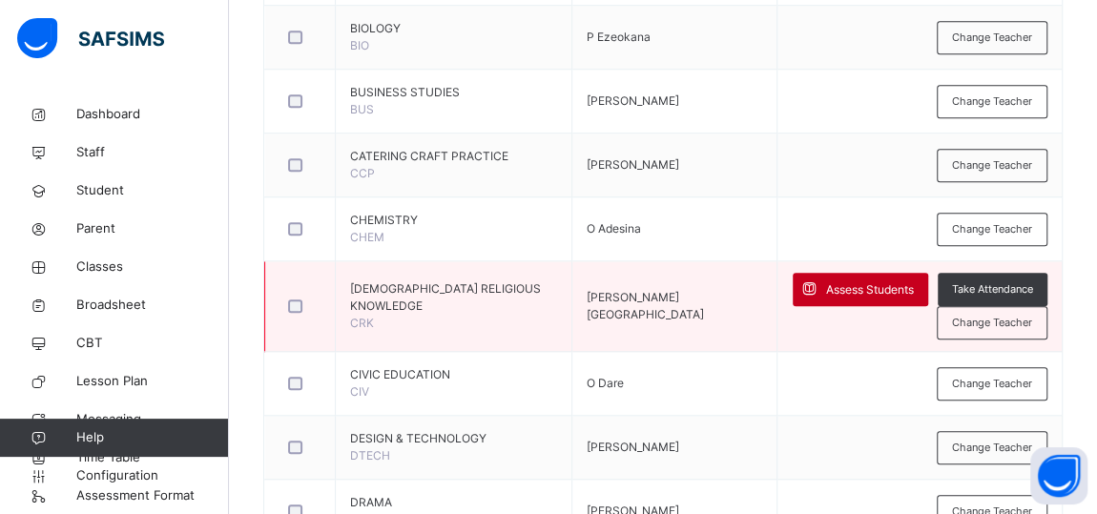
click at [861, 286] on span "Assess Students" at bounding box center [870, 289] width 88 height 17
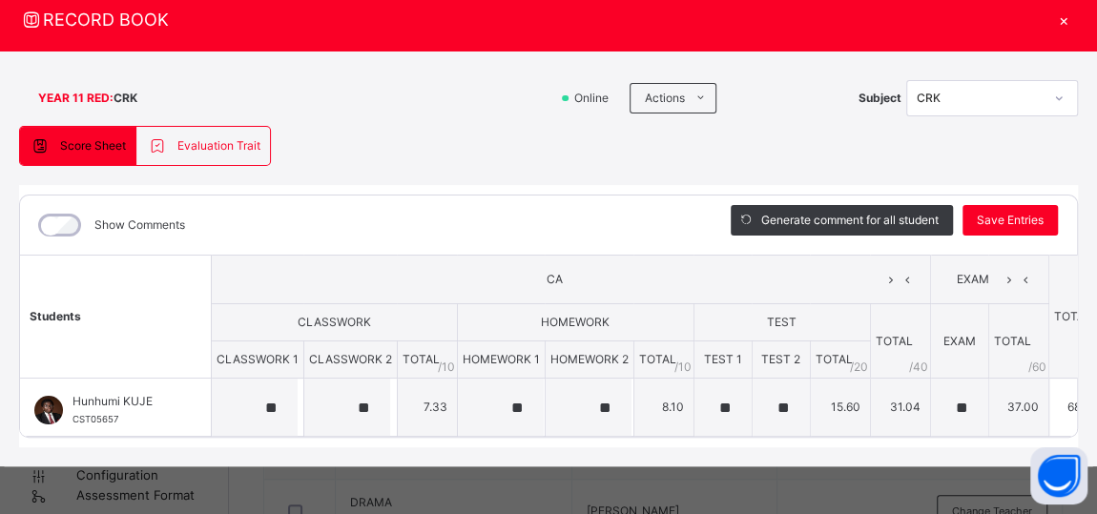
scroll to position [0, 11]
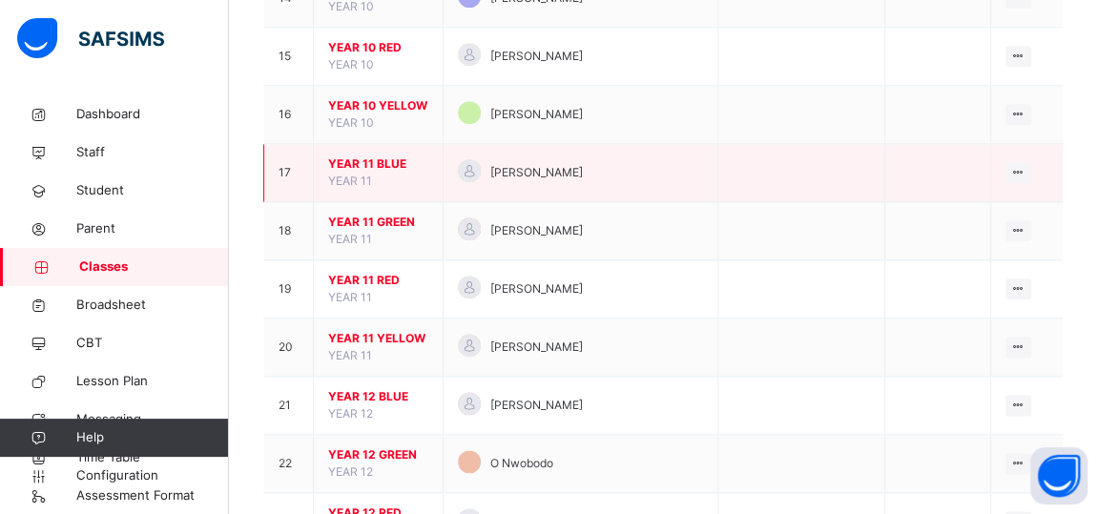
scroll to position [1014, 0]
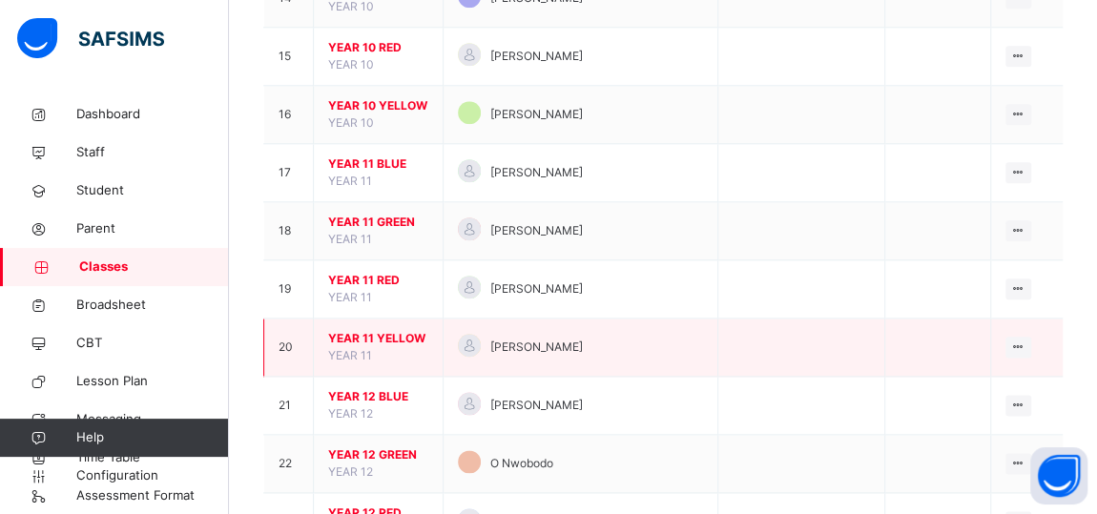
click at [343, 330] on span "YEAR 11 YELLOW" at bounding box center [378, 338] width 100 height 17
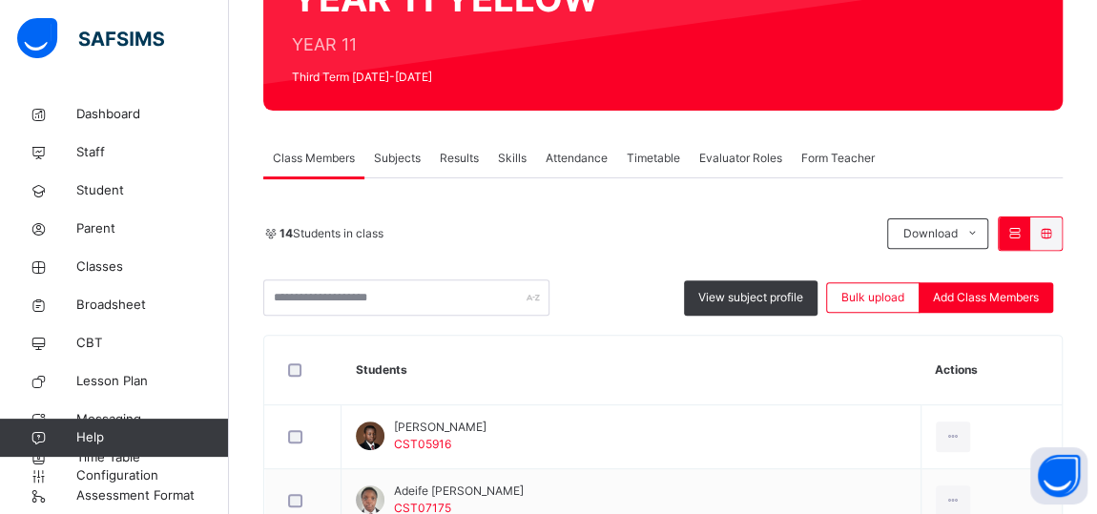
scroll to position [218, 0]
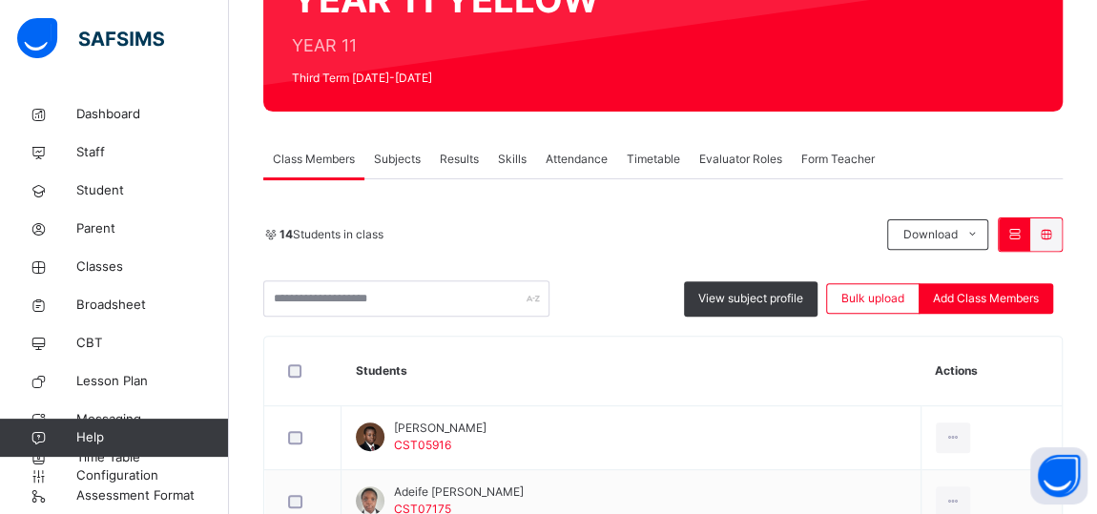
click at [407, 158] on span "Subjects" at bounding box center [397, 159] width 47 height 17
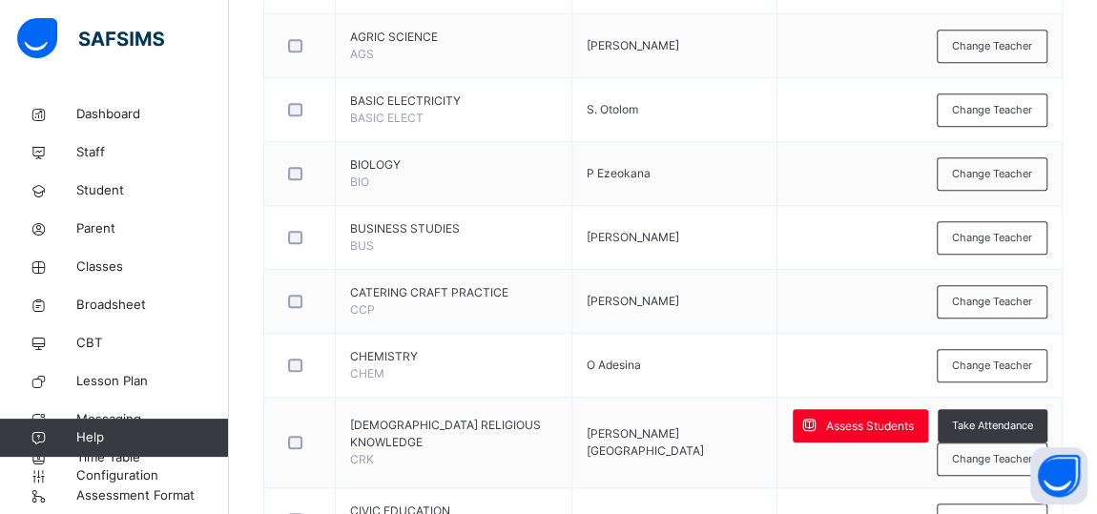
scroll to position [749, 0]
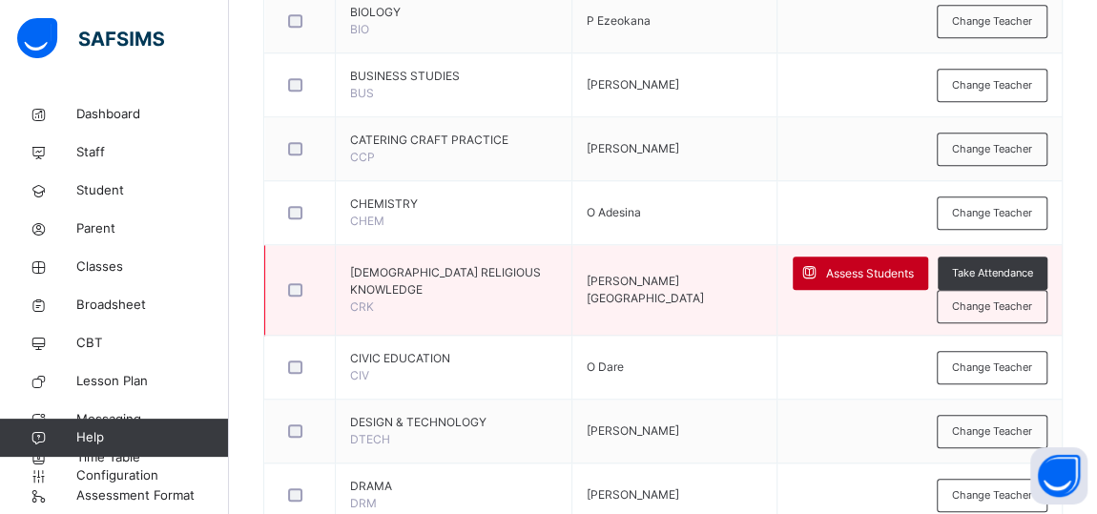
click at [881, 271] on span "Assess Students" at bounding box center [870, 273] width 88 height 17
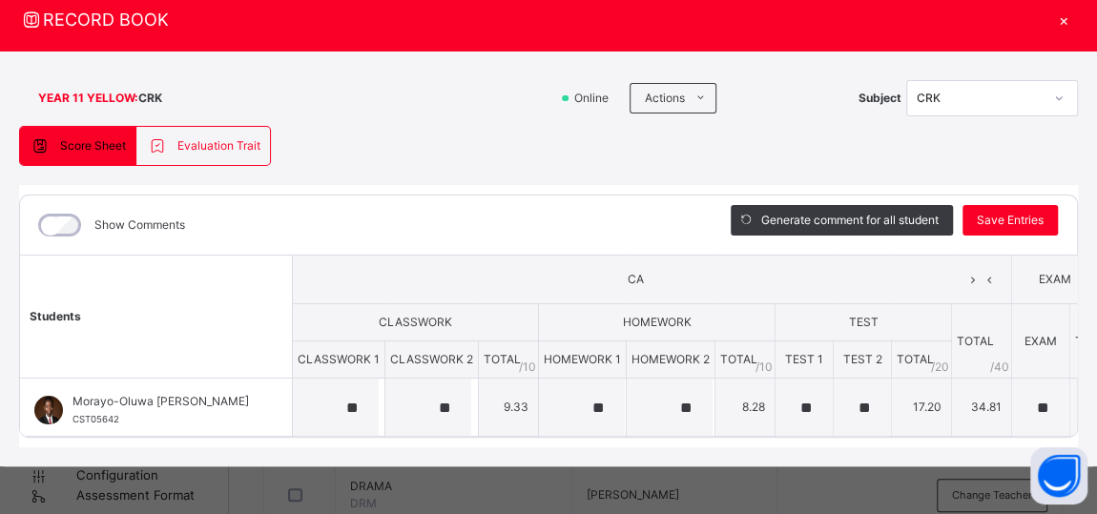
scroll to position [0, 82]
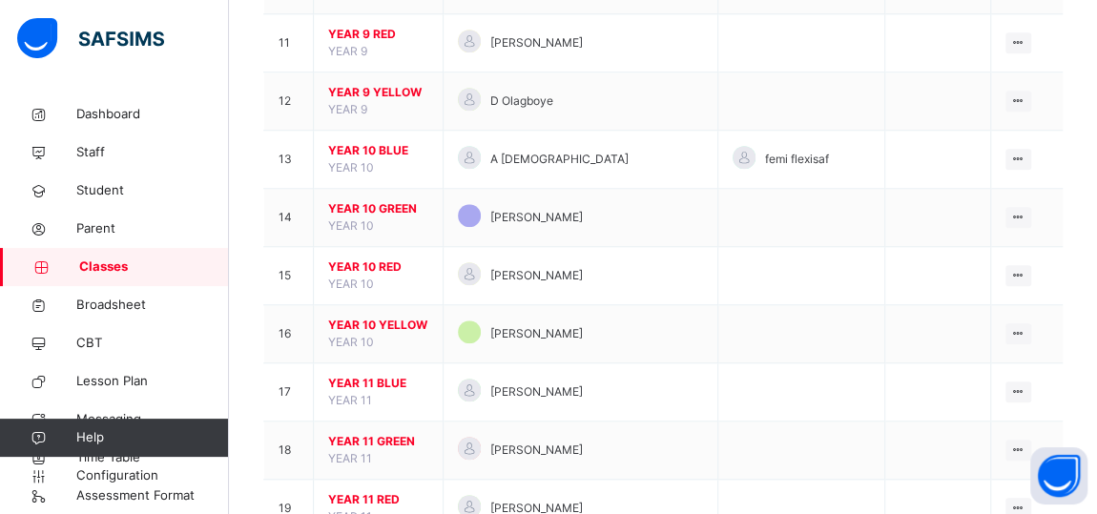
scroll to position [796, 0]
